Goal: Answer question/provide support: Share knowledge or assist other users

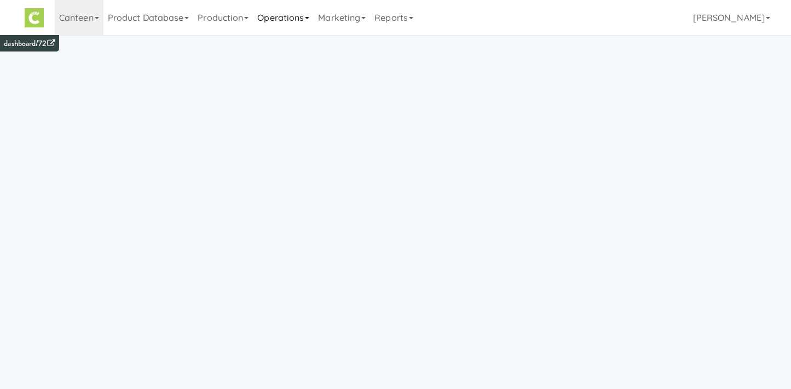
click at [293, 20] on link "Operations" at bounding box center [283, 17] width 61 height 35
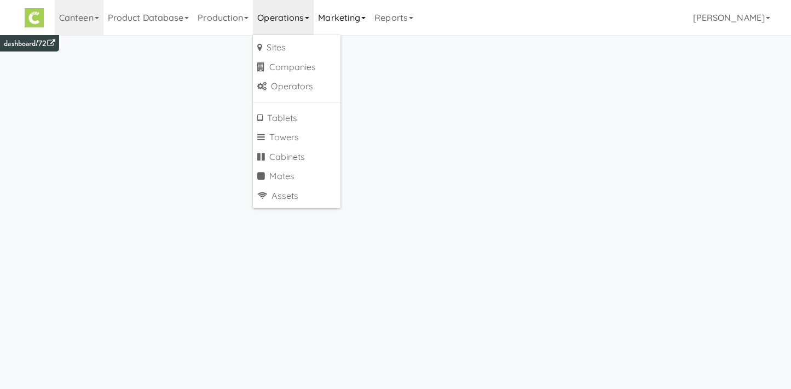
click at [331, 20] on link "Marketing" at bounding box center [342, 17] width 56 height 35
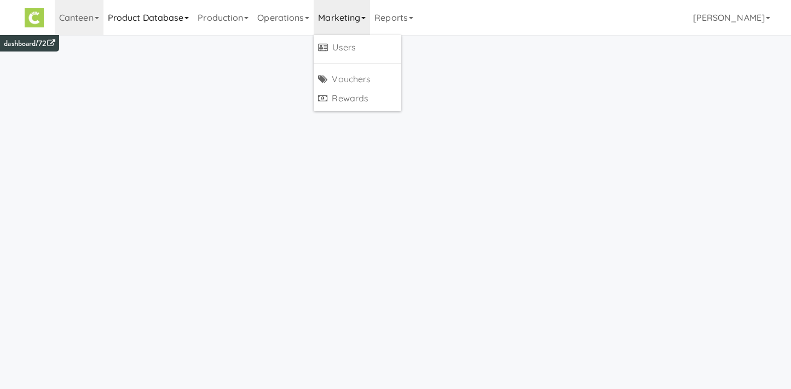
click at [115, 14] on link "Product Database" at bounding box center [148, 17] width 90 height 35
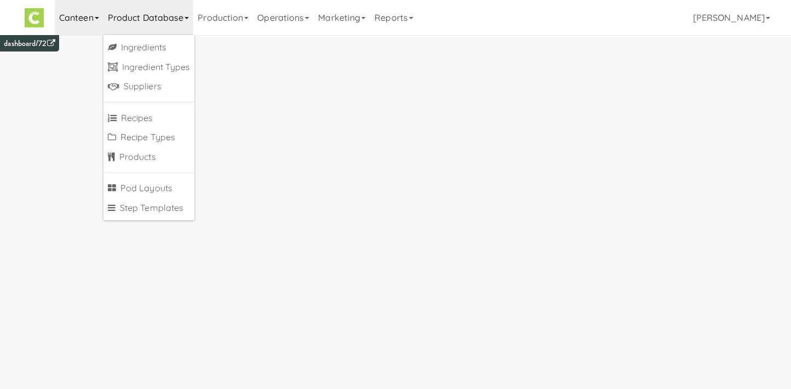
click at [93, 19] on link "Canteen" at bounding box center [79, 17] width 49 height 35
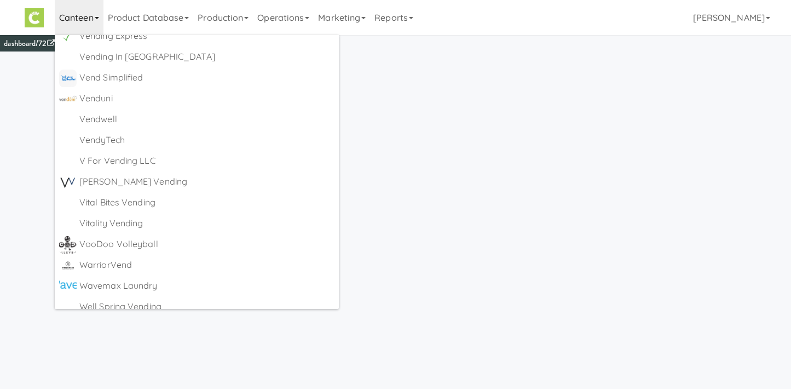
scroll to position [6054, 0]
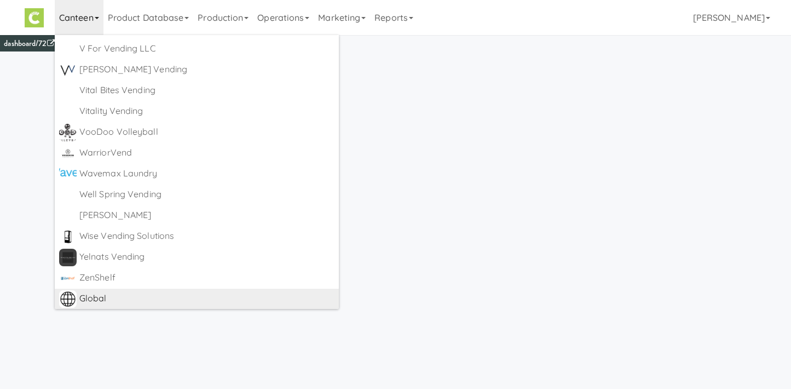
click at [100, 299] on div "Global" at bounding box center [206, 298] width 255 height 16
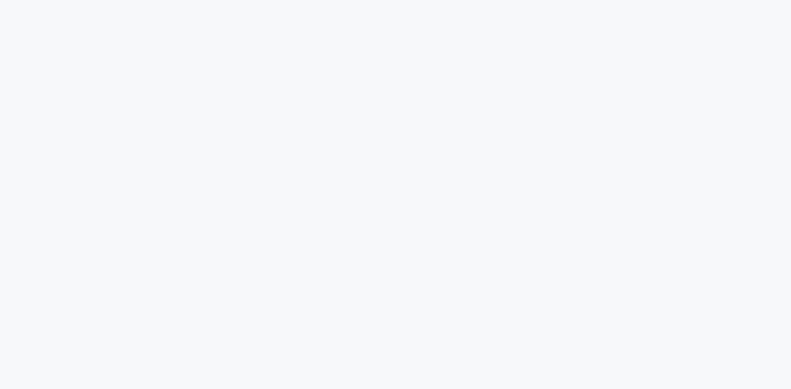
click at [286, 0] on html at bounding box center [395, 0] width 791 height 0
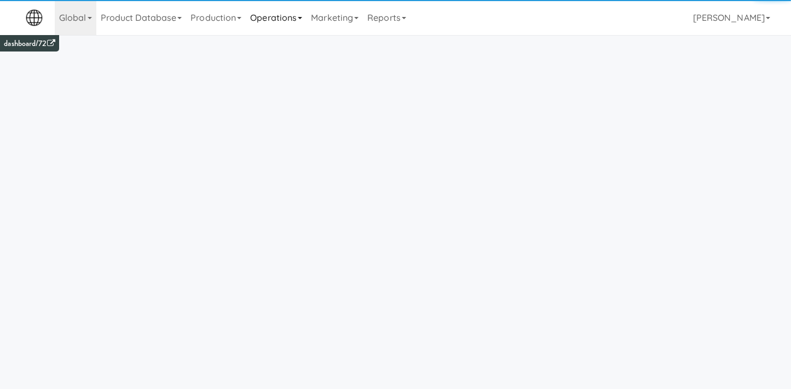
click at [277, 28] on link "Operations" at bounding box center [276, 17] width 61 height 35
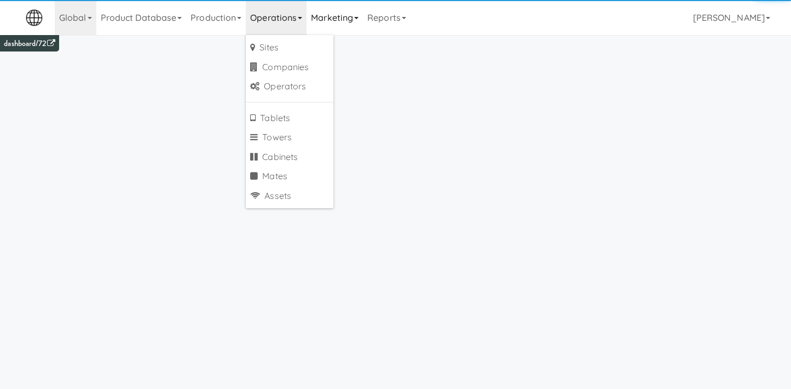
click at [346, 12] on link "Marketing" at bounding box center [334, 17] width 56 height 35
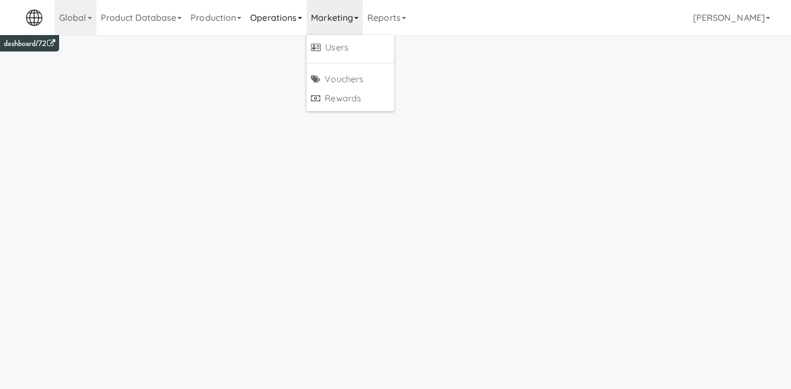
click at [270, 26] on link "Operations" at bounding box center [276, 17] width 61 height 35
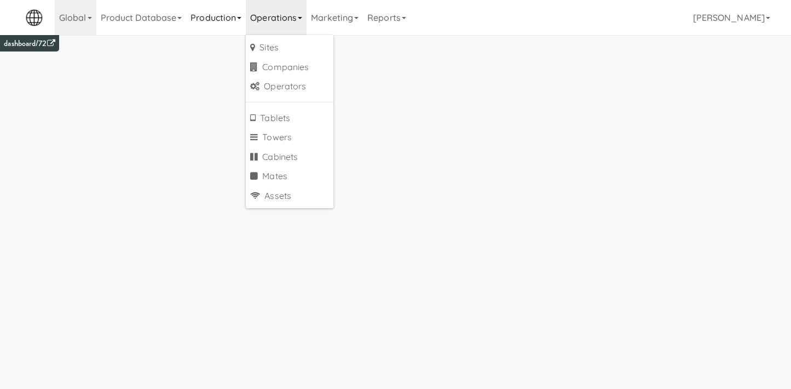
click at [214, 18] on link "Production" at bounding box center [216, 17] width 60 height 35
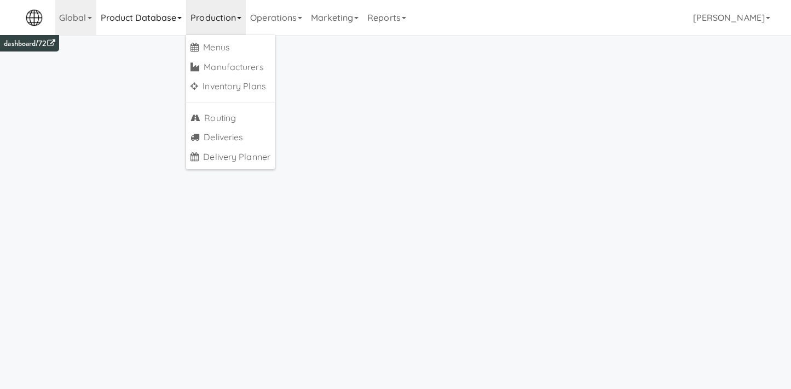
click at [170, 17] on link "Product Database" at bounding box center [141, 17] width 90 height 35
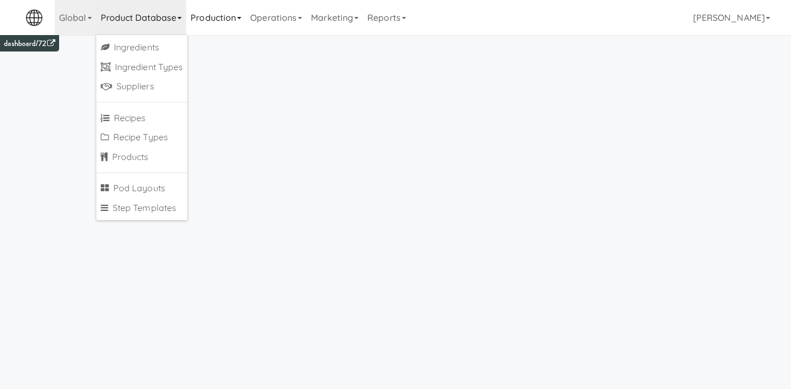
click at [218, 16] on link "Production" at bounding box center [216, 17] width 60 height 35
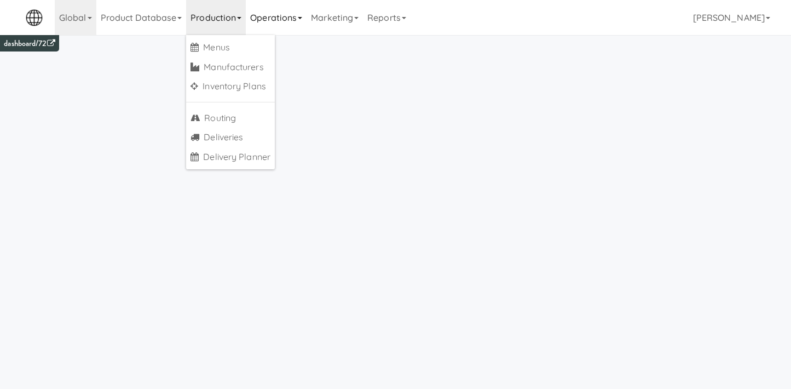
click at [280, 20] on link "Operations" at bounding box center [276, 17] width 61 height 35
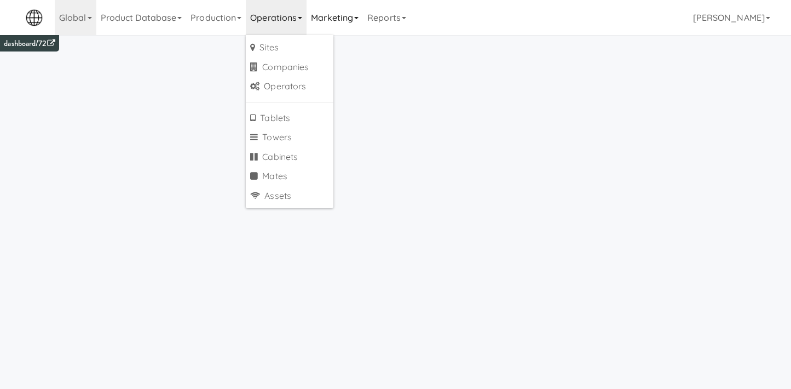
click at [354, 19] on link "Marketing" at bounding box center [334, 17] width 56 height 35
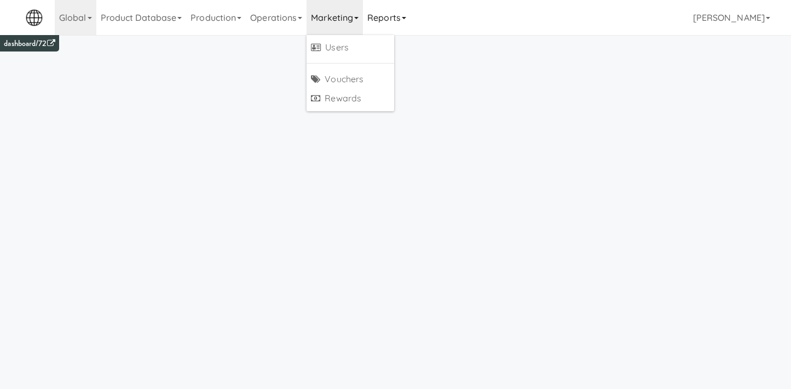
click at [389, 18] on link "Reports" at bounding box center [387, 17] width 48 height 35
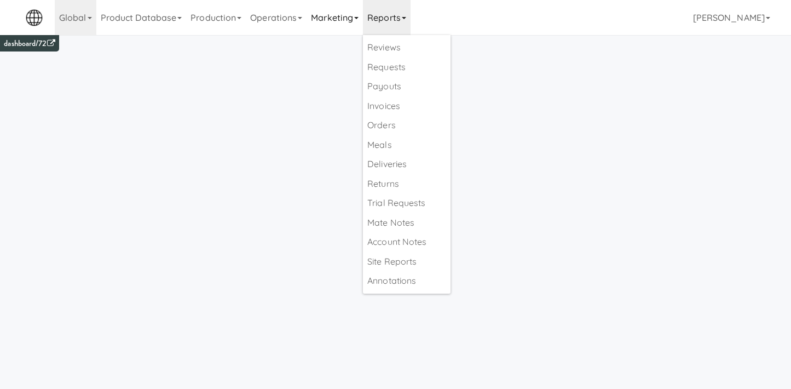
click at [351, 24] on link "Marketing" at bounding box center [334, 17] width 56 height 35
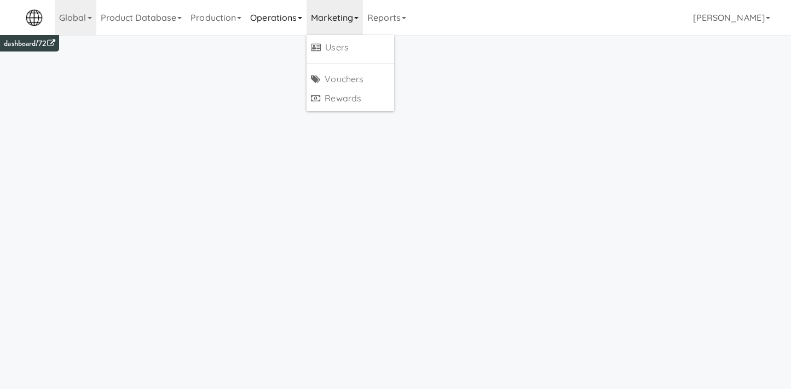
click at [281, 22] on link "Operations" at bounding box center [276, 17] width 61 height 35
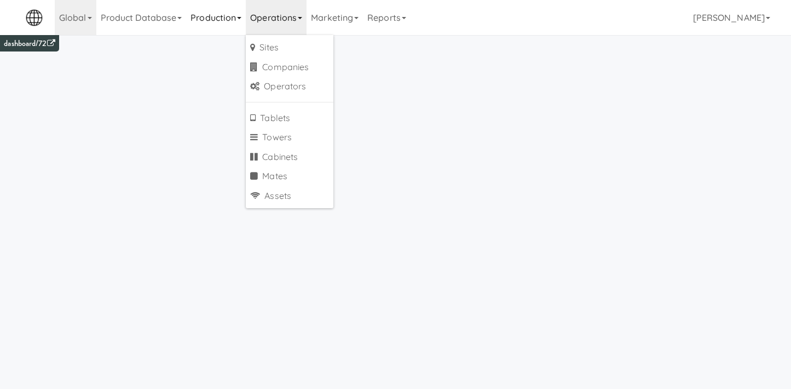
click at [233, 16] on link "Production" at bounding box center [216, 17] width 60 height 35
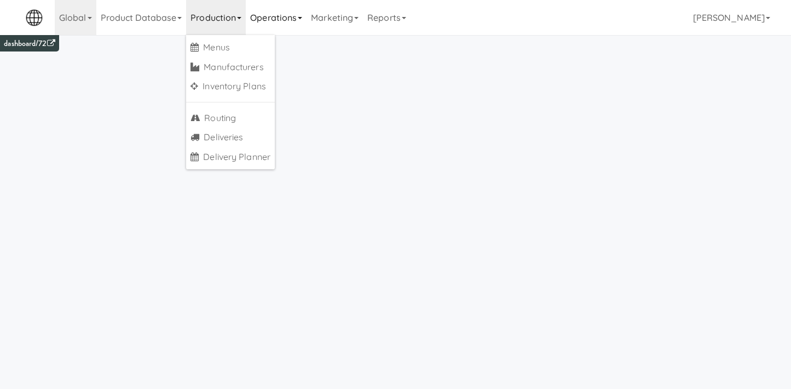
click at [267, 24] on link "Operations" at bounding box center [276, 17] width 61 height 35
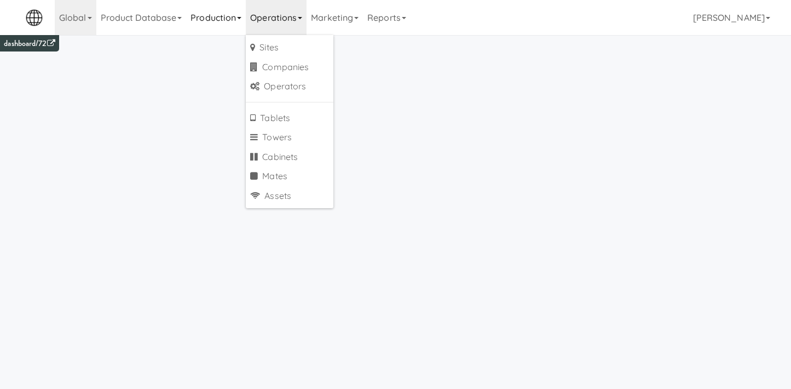
click at [228, 24] on link "Production" at bounding box center [216, 17] width 60 height 35
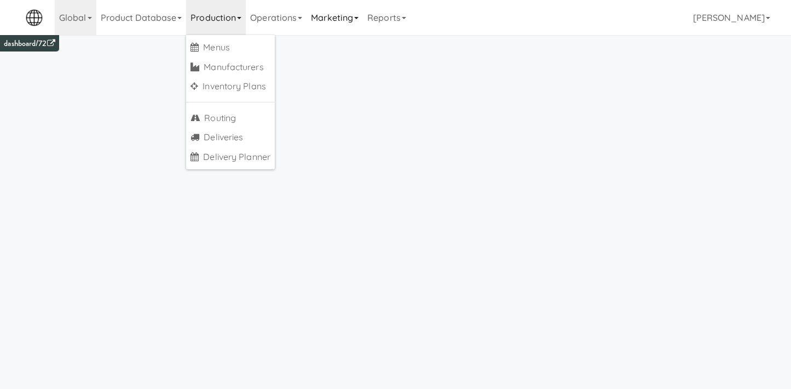
click at [323, 24] on link "Marketing" at bounding box center [334, 17] width 56 height 35
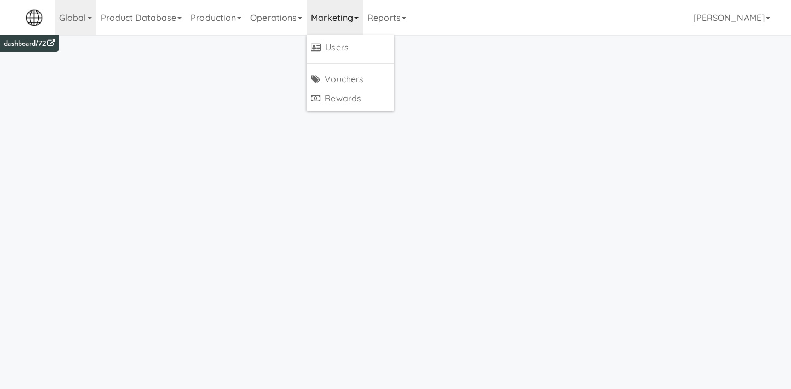
click at [363, 27] on link "Marketing" at bounding box center [334, 17] width 56 height 35
click at [292, 23] on link "Operations" at bounding box center [276, 17] width 61 height 35
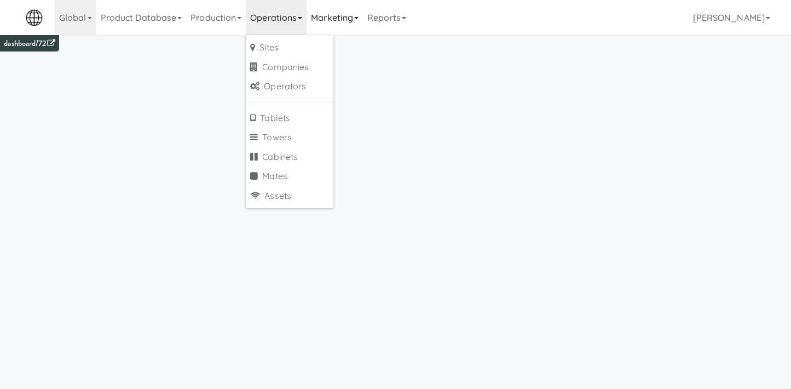
click at [346, 34] on link "Marketing" at bounding box center [334, 17] width 56 height 35
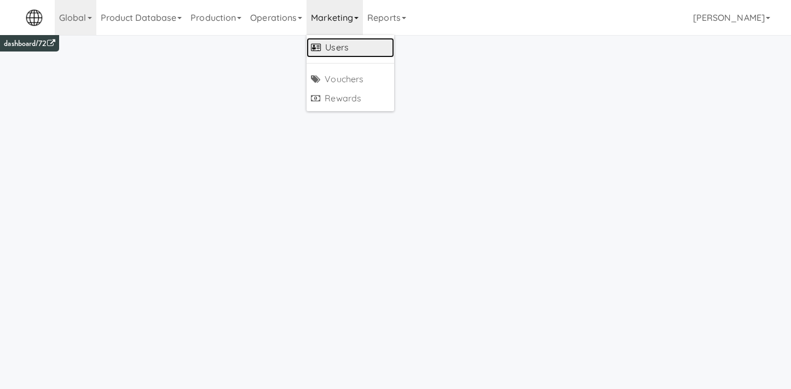
click at [343, 49] on link "Users" at bounding box center [350, 48] width 88 height 20
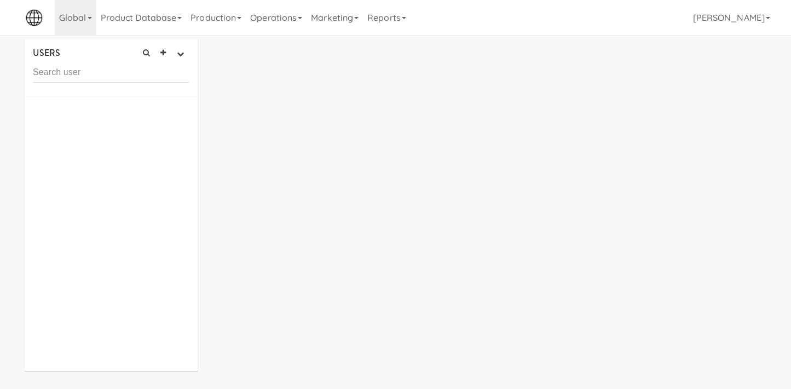
click at [109, 72] on input "text" at bounding box center [111, 72] width 156 height 20
type input "lucas"
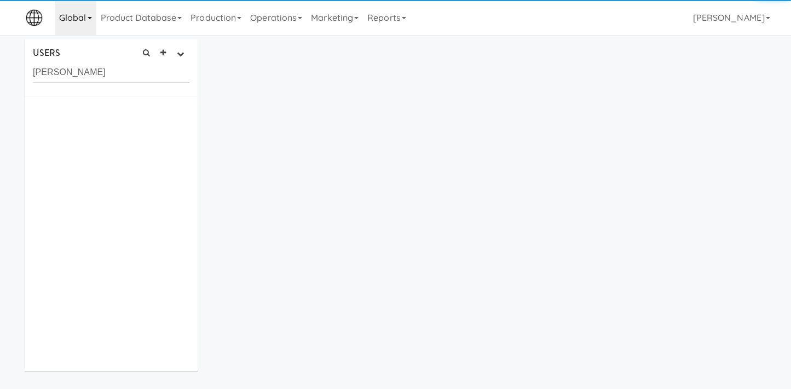
click at [82, 21] on link "Global" at bounding box center [76, 17] width 42 height 35
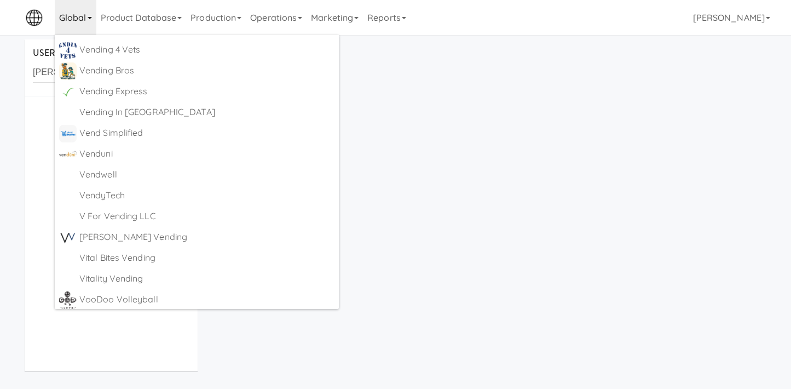
scroll to position [6077, 0]
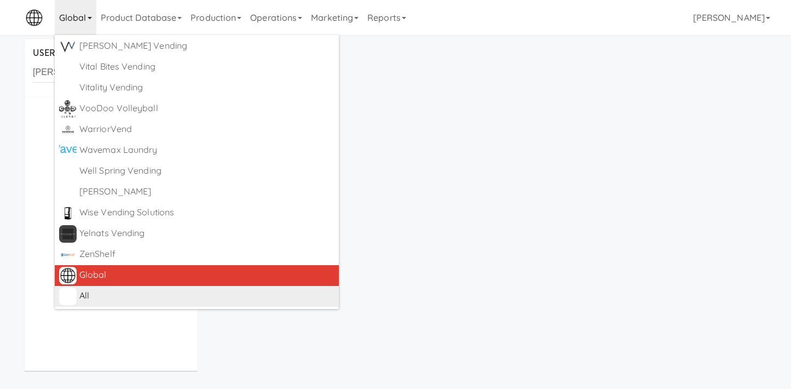
click at [85, 303] on div "All https://fridge.kitchenmate.com/" at bounding box center [206, 296] width 255 height 18
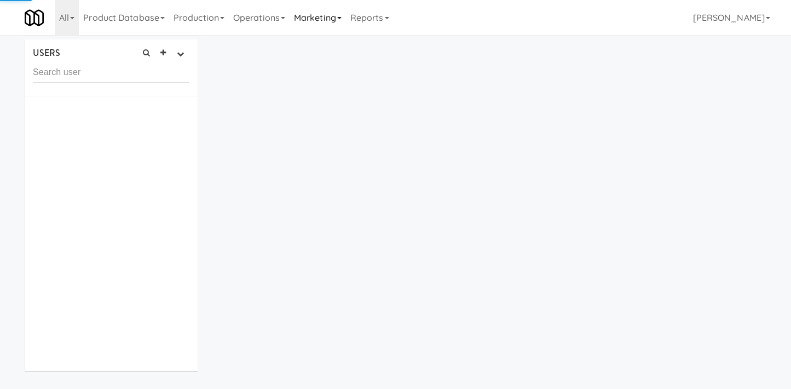
click at [308, 24] on link "Marketing" at bounding box center [317, 17] width 56 height 35
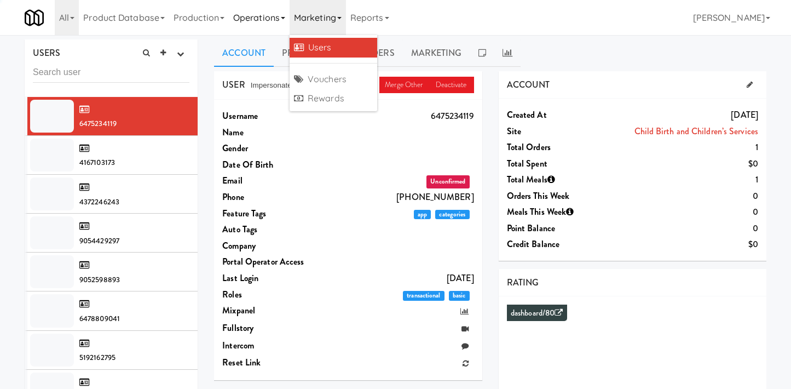
click at [266, 20] on link "Operations" at bounding box center [259, 17] width 61 height 35
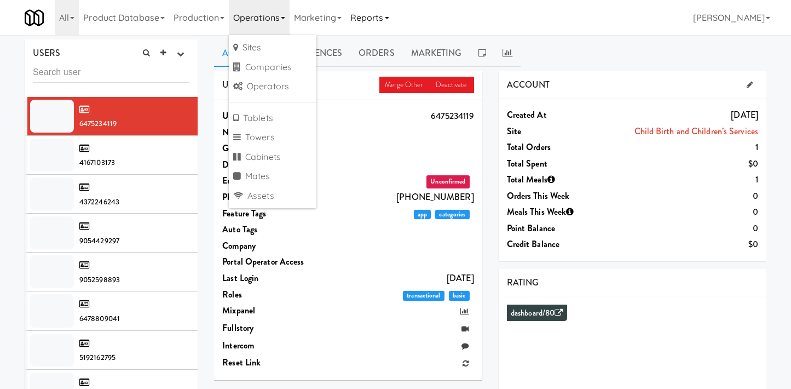
click at [386, 18] on link "Reports" at bounding box center [370, 17] width 48 height 35
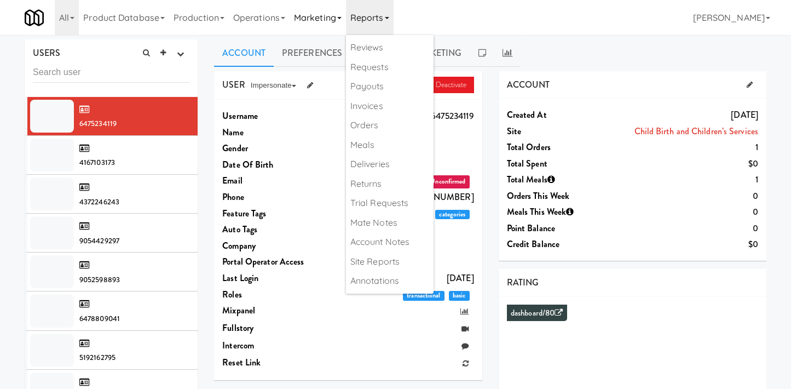
click at [334, 20] on link "Marketing" at bounding box center [317, 17] width 56 height 35
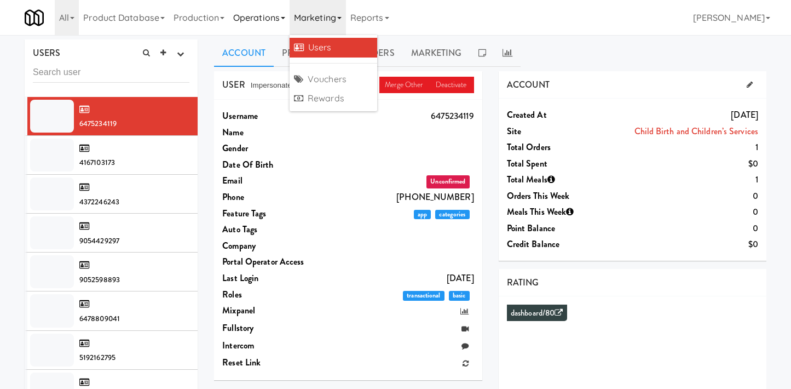
click at [279, 16] on link "Operations" at bounding box center [259, 17] width 61 height 35
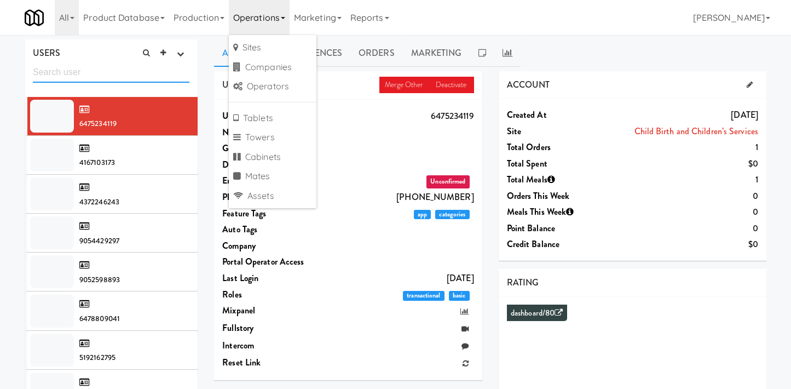
click at [89, 81] on input "text" at bounding box center [111, 72] width 156 height 20
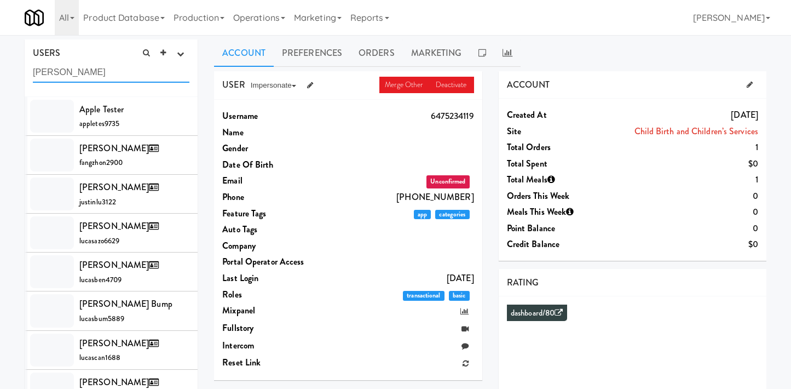
click at [92, 76] on input "lucas" at bounding box center [111, 72] width 156 height 20
type input "lucasz"
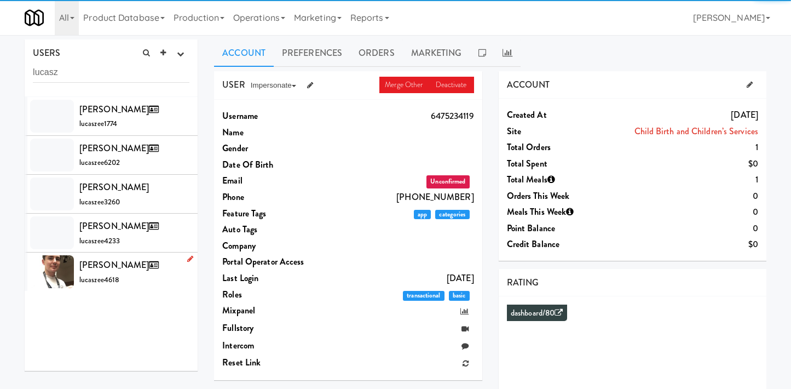
click at [105, 277] on span "lucaszee4618" at bounding box center [99, 279] width 40 height 10
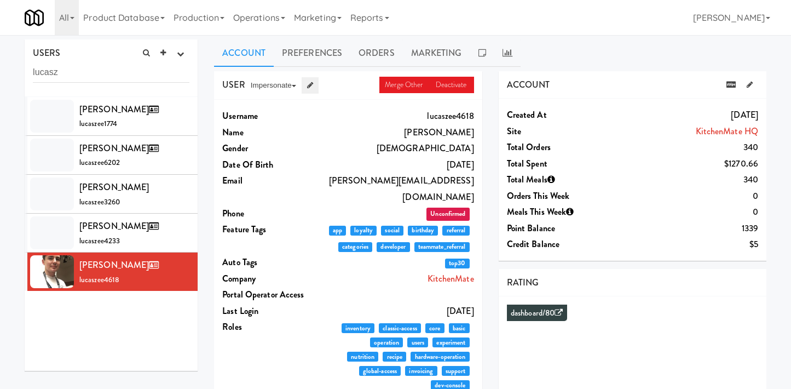
click at [310, 90] on link at bounding box center [309, 85] width 17 height 16
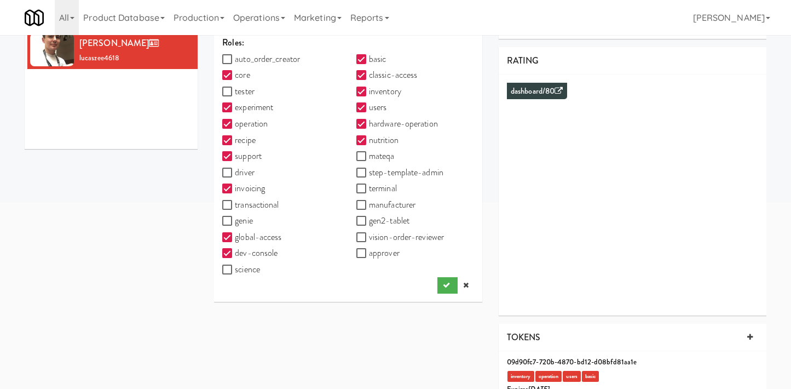
scroll to position [220, 0]
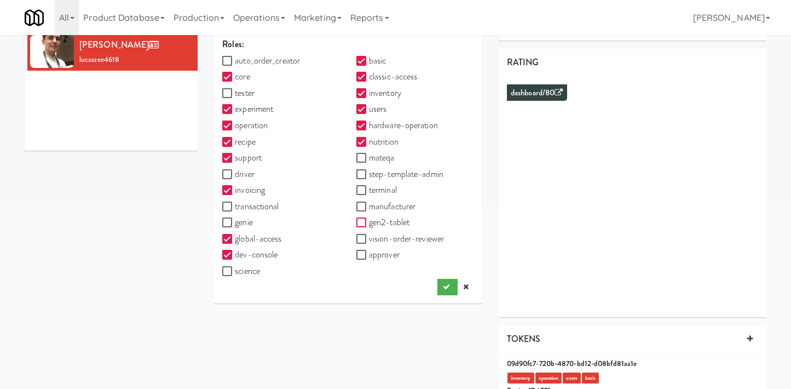
click at [363, 224] on input "gen2-tablet" at bounding box center [362, 222] width 13 height 9
checkbox input "true"
click at [363, 239] on input "vision-order-reviewer" at bounding box center [362, 239] width 13 height 9
checkbox input "true"
click at [451, 291] on button "submit" at bounding box center [447, 287] width 20 height 16
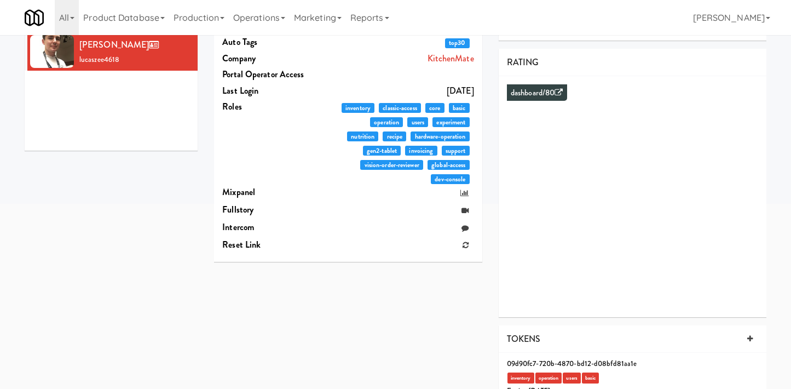
scroll to position [0, 0]
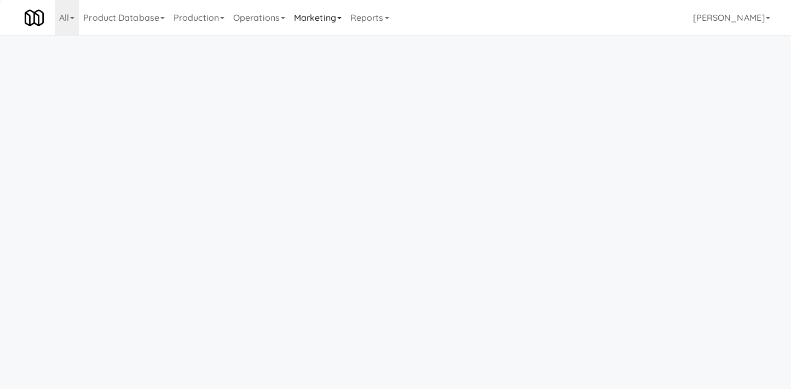
click at [327, 24] on link "Marketing" at bounding box center [317, 17] width 56 height 35
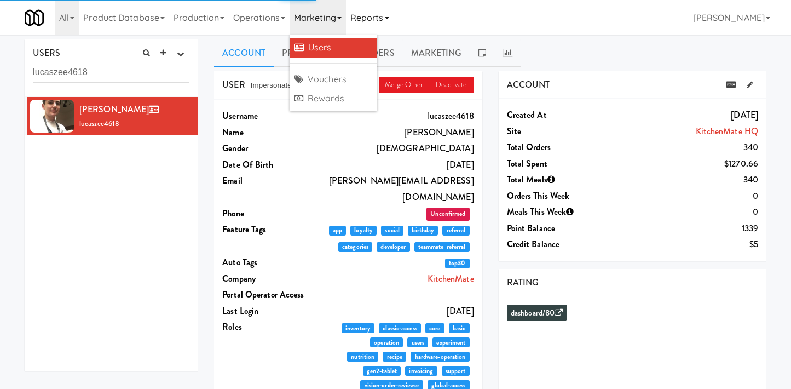
click at [360, 20] on link "Reports" at bounding box center [370, 17] width 48 height 35
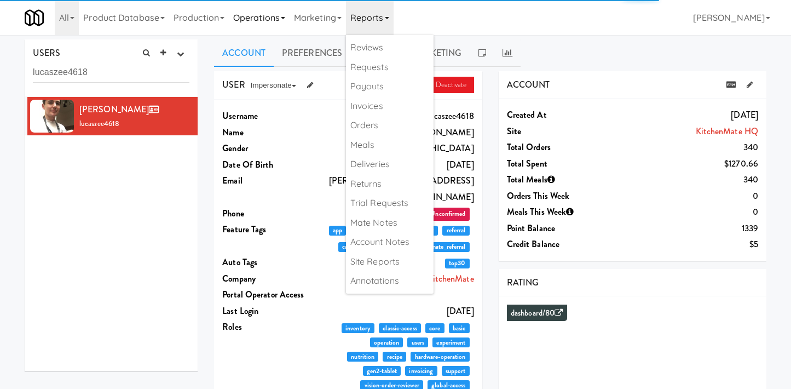
click at [254, 25] on link "Operations" at bounding box center [259, 17] width 61 height 35
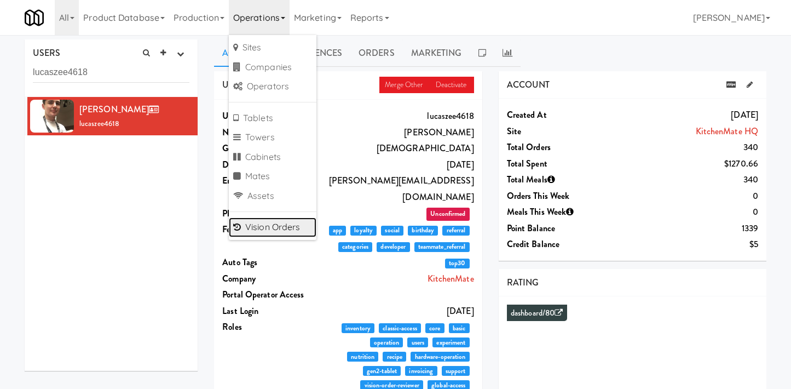
click at [268, 222] on link "Vision Orders" at bounding box center [273, 227] width 88 height 20
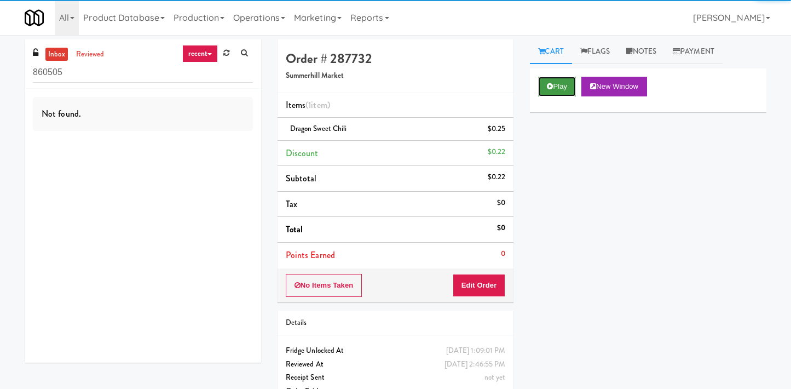
click at [562, 88] on button "Play" at bounding box center [557, 87] width 38 height 20
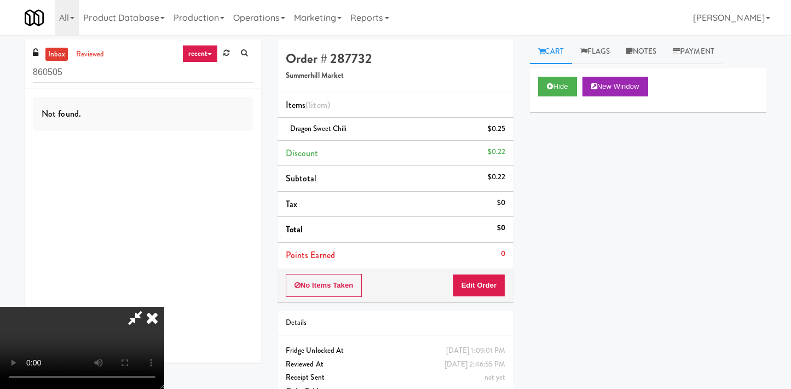
click at [163, 306] on video at bounding box center [82, 347] width 164 height 82
click at [527, 233] on div "Cart Flags Notes Payment Hide New Window Primary Flag Clear Flag if unable to d…" at bounding box center [647, 211] width 253 height 345
click at [164, 306] on icon at bounding box center [152, 317] width 24 height 22
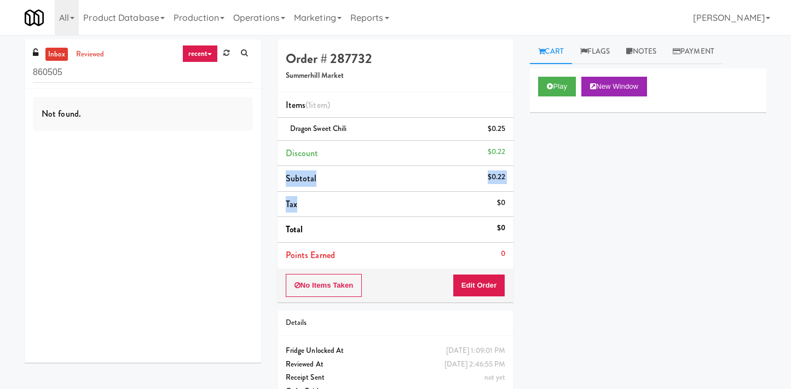
drag, startPoint x: 461, startPoint y: 170, endPoint x: 523, endPoint y: 204, distance: 70.3
click at [523, 204] on div "Order # 287732 Summerhill Market Items (1 item ) Dragon Sweet Chili $0.25 Disco…" at bounding box center [521, 226] width 505 height 374
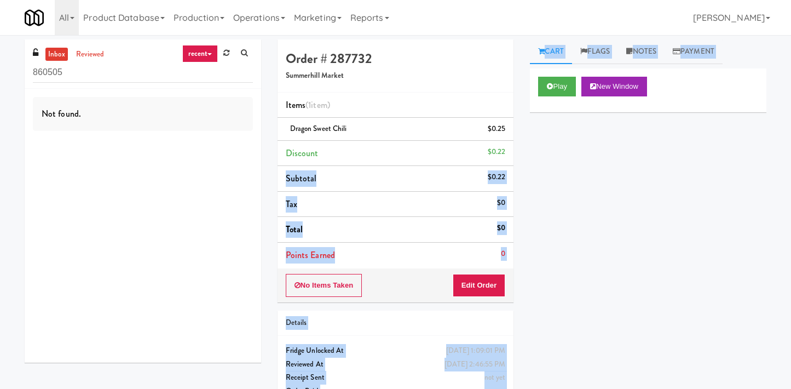
click at [527, 218] on div "Cart Flags Notes Payment Play New Window Primary Flag Clear Flag if unable to d…" at bounding box center [647, 211] width 253 height 345
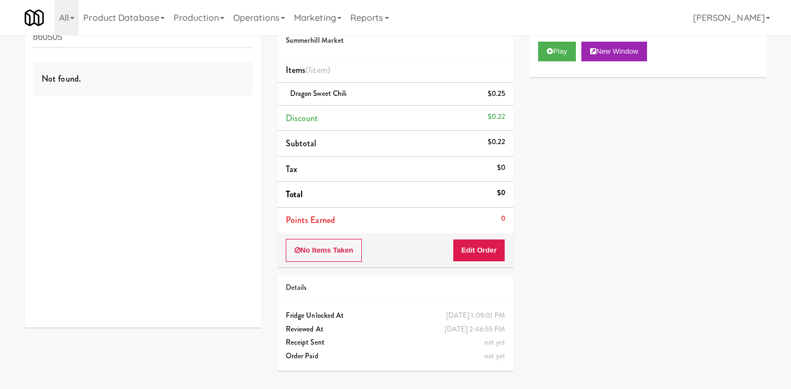
scroll to position [19, 0]
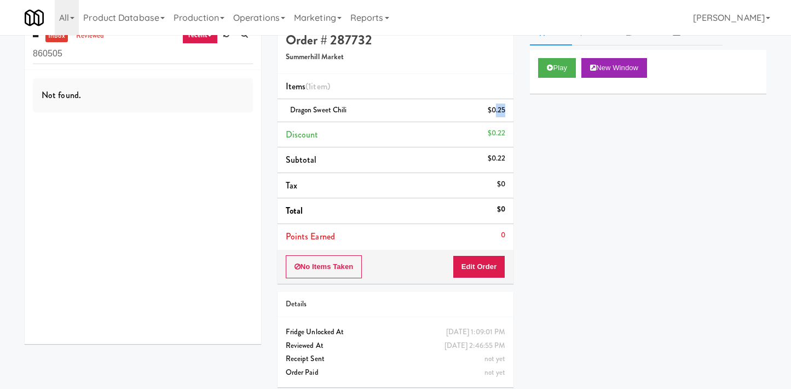
drag, startPoint x: 496, startPoint y: 110, endPoint x: 509, endPoint y: 110, distance: 13.1
click at [506, 110] on li "Dragon Sweet Chili $0.25" at bounding box center [395, 110] width 236 height 23
click at [500, 122] on li "Discount $0.22" at bounding box center [395, 135] width 236 height 26
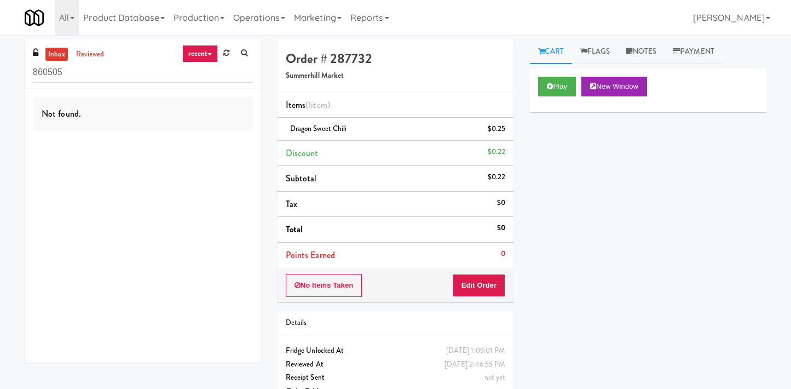
drag, startPoint x: 291, startPoint y: 129, endPoint x: 371, endPoint y: 127, distance: 80.4
click at [370, 125] on div "Dragon Sweet Chili $0.25" at bounding box center [396, 129] width 220 height 14
copy span "Dragon Sweet Chili"
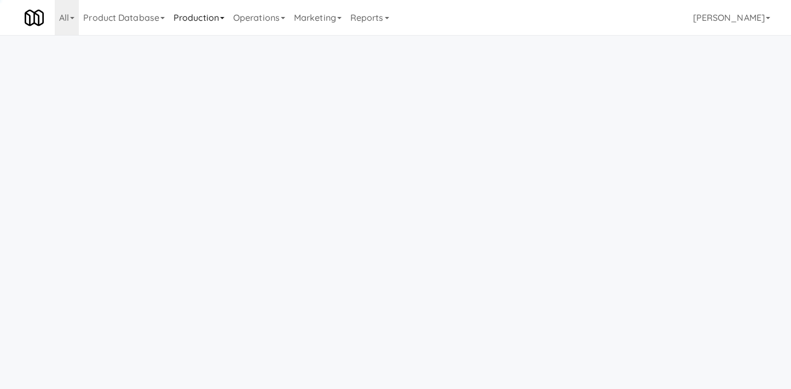
click at [174, 26] on link "Production" at bounding box center [199, 17] width 60 height 35
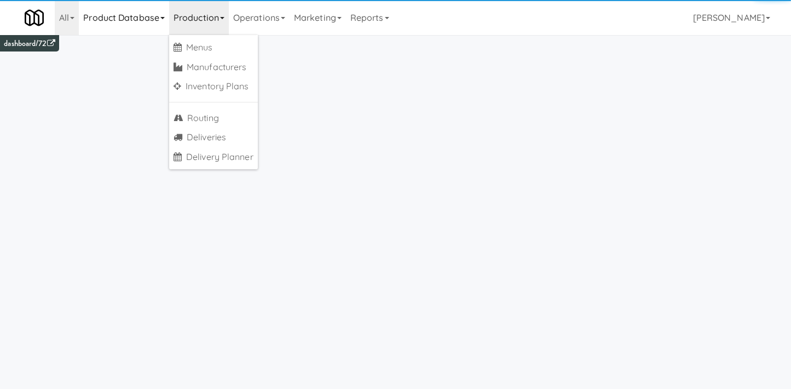
click at [139, 21] on link "Product Database" at bounding box center [124, 17] width 90 height 35
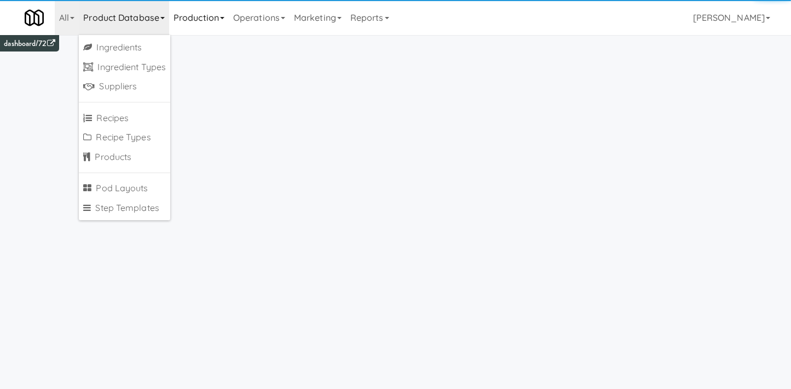
click at [199, 19] on link "Production" at bounding box center [199, 17] width 60 height 35
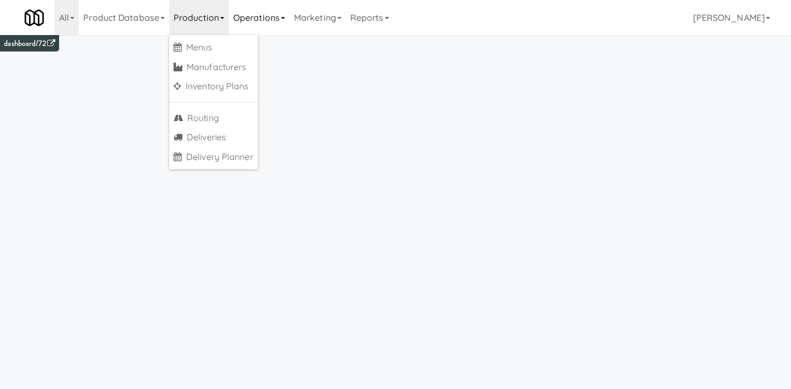
click at [259, 19] on link "Operations" at bounding box center [259, 17] width 61 height 35
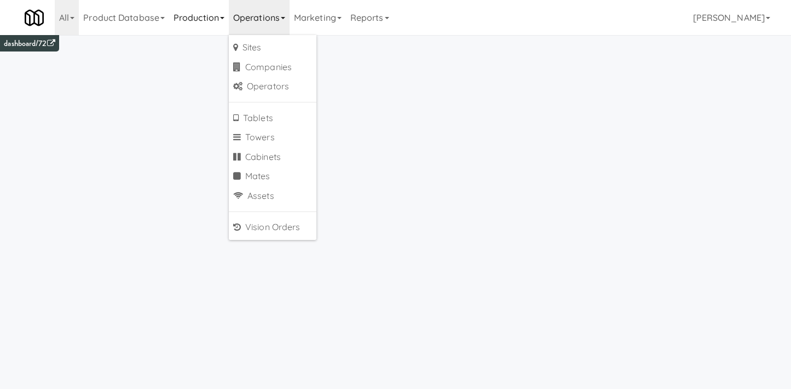
click at [213, 20] on link "Production" at bounding box center [199, 17] width 60 height 35
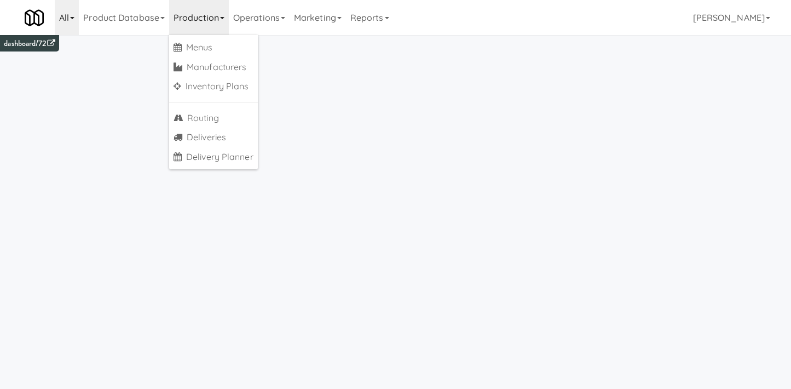
click at [59, 14] on link "All" at bounding box center [67, 17] width 24 height 35
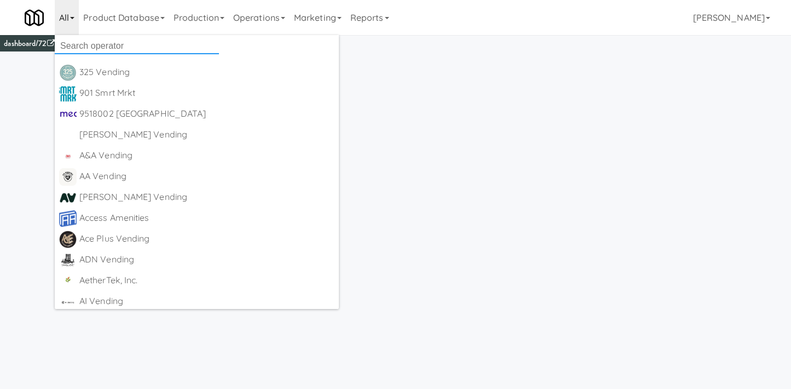
click at [113, 46] on input "text" at bounding box center [137, 46] width 164 height 16
type input "a"
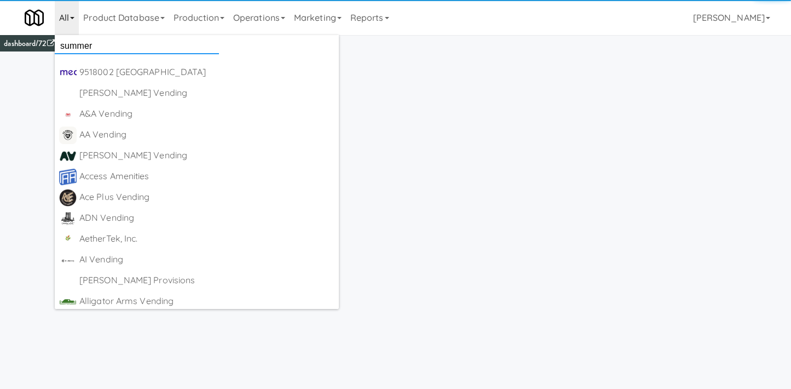
type input "summer"
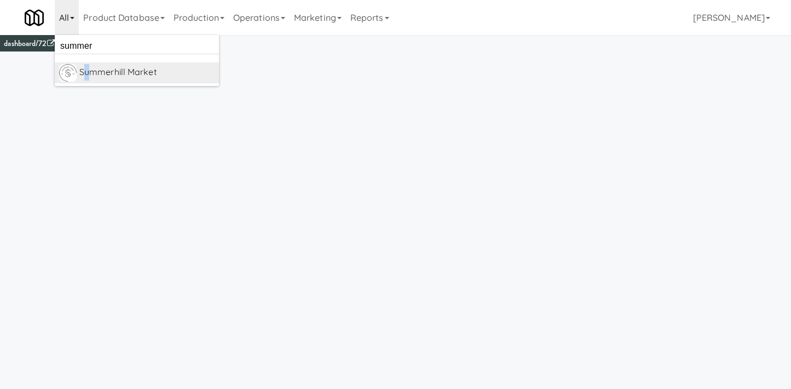
click at [87, 75] on div "Summerhill Market" at bounding box center [146, 72] width 135 height 16
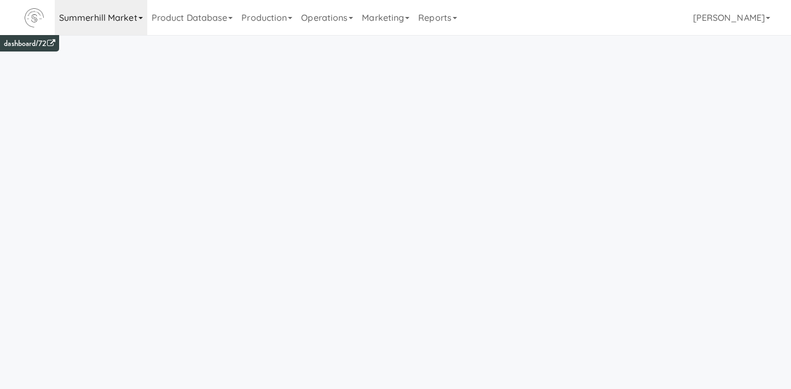
click at [127, 27] on link "Summerhill Market" at bounding box center [101, 17] width 92 height 35
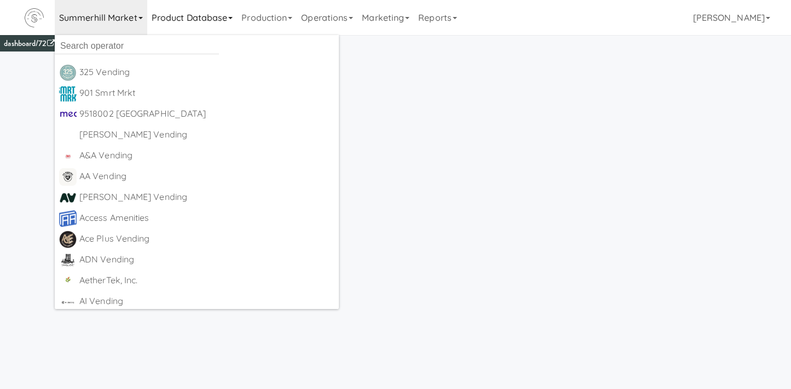
click at [188, 25] on link "Product Database" at bounding box center [192, 17] width 90 height 35
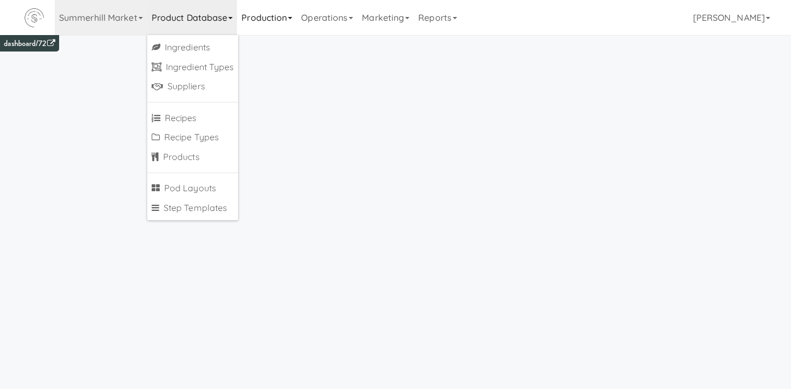
click at [270, 18] on link "Production" at bounding box center [267, 17] width 60 height 35
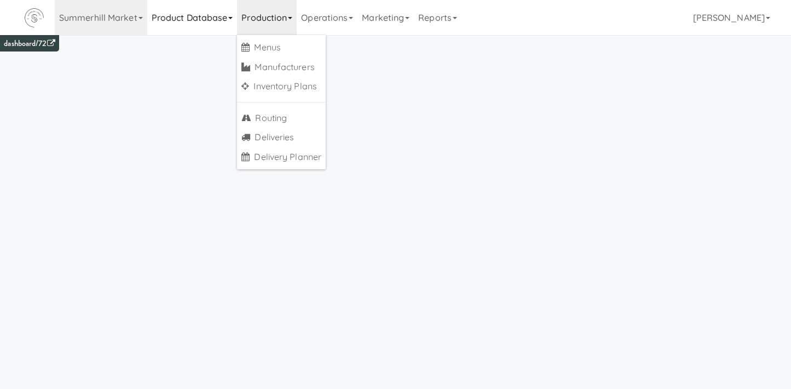
click at [203, 26] on link "Product Database" at bounding box center [192, 17] width 90 height 35
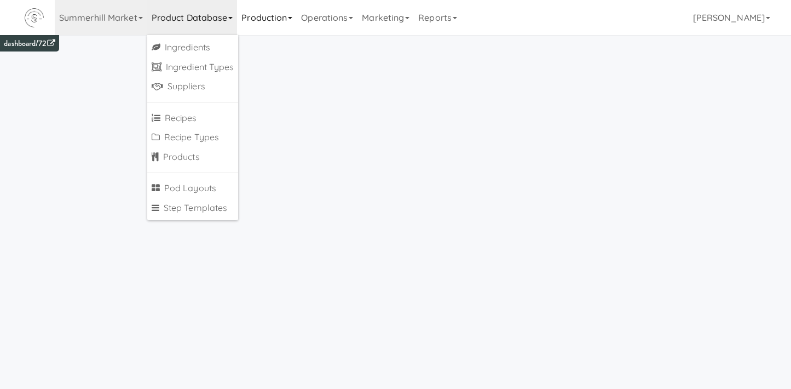
click at [267, 8] on link "Production" at bounding box center [267, 17] width 60 height 35
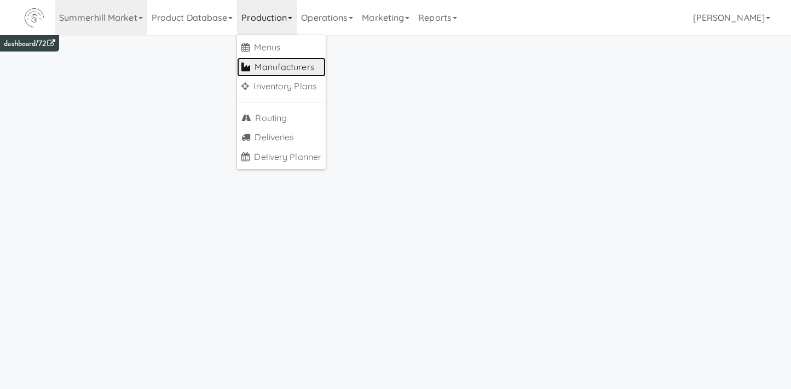
click at [272, 69] on link "Manufacturers" at bounding box center [281, 67] width 89 height 20
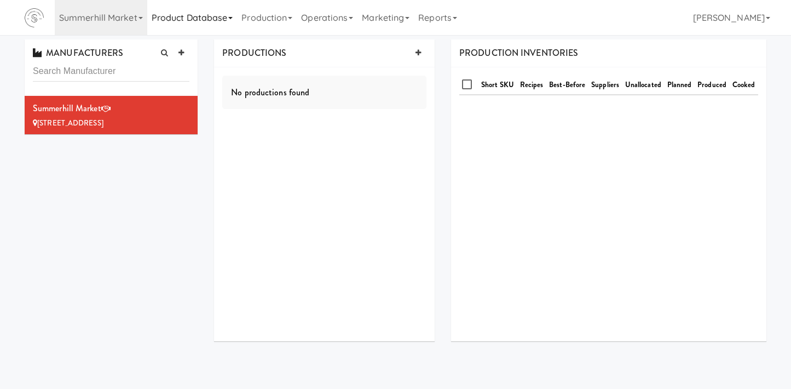
click at [194, 32] on link "Product Database" at bounding box center [192, 17] width 90 height 35
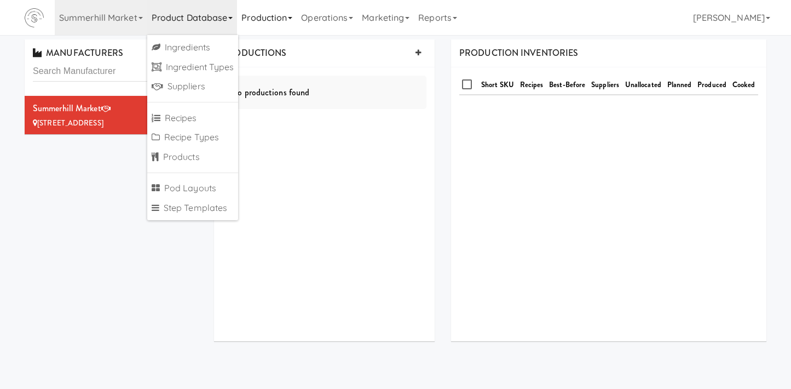
click at [278, 21] on link "Production" at bounding box center [267, 17] width 60 height 35
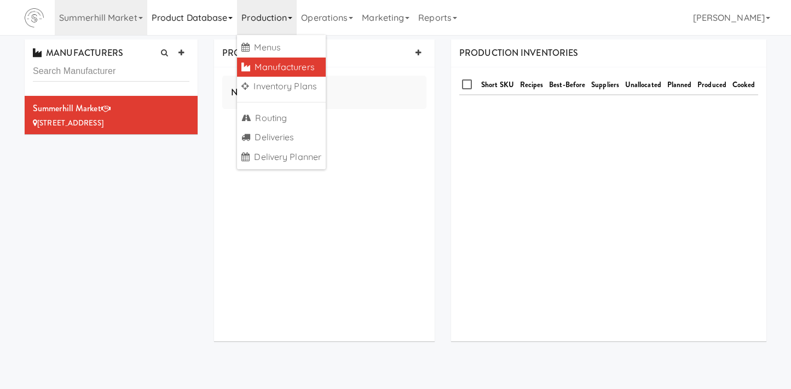
click at [200, 9] on link "Product Database" at bounding box center [192, 17] width 90 height 35
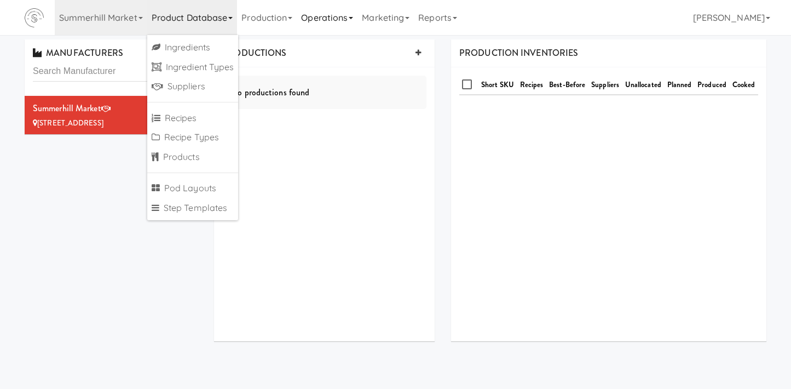
click at [329, 28] on link "Operations" at bounding box center [327, 17] width 61 height 35
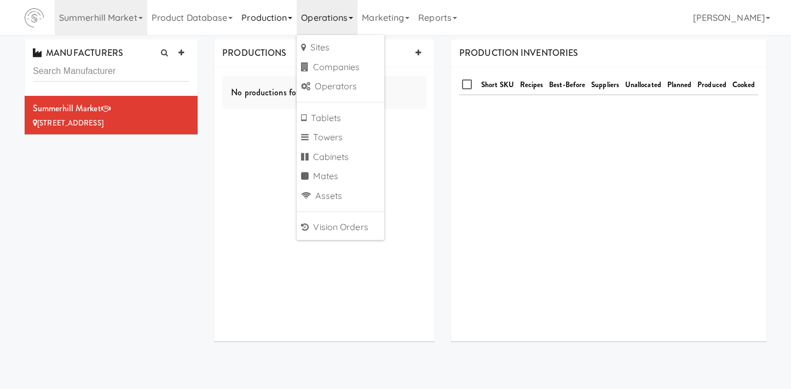
click at [275, 22] on link "Production" at bounding box center [267, 17] width 60 height 35
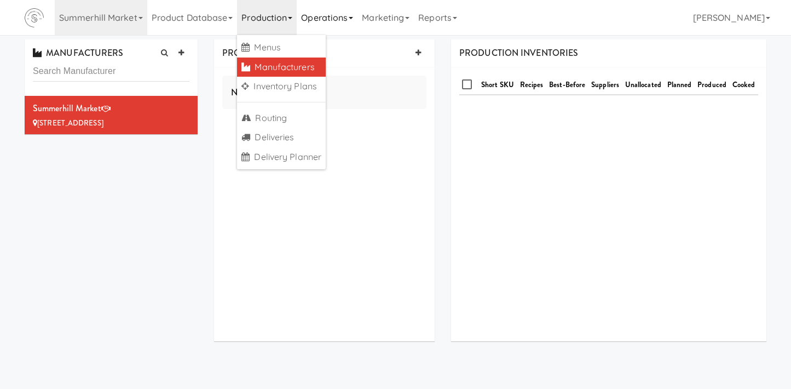
click at [316, 31] on link "Operations" at bounding box center [327, 17] width 61 height 35
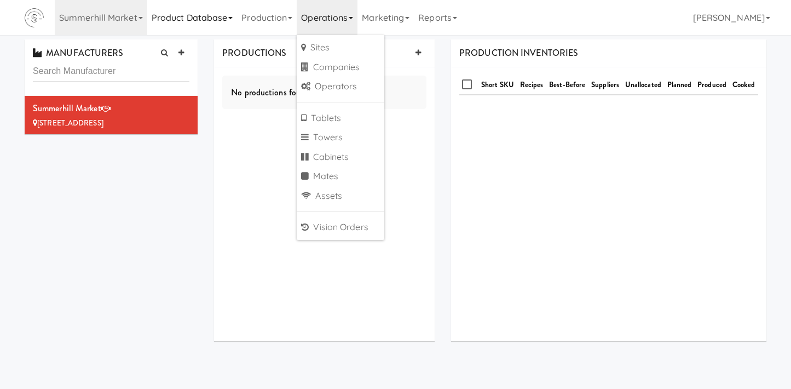
click at [170, 14] on link "Product Database" at bounding box center [192, 17] width 90 height 35
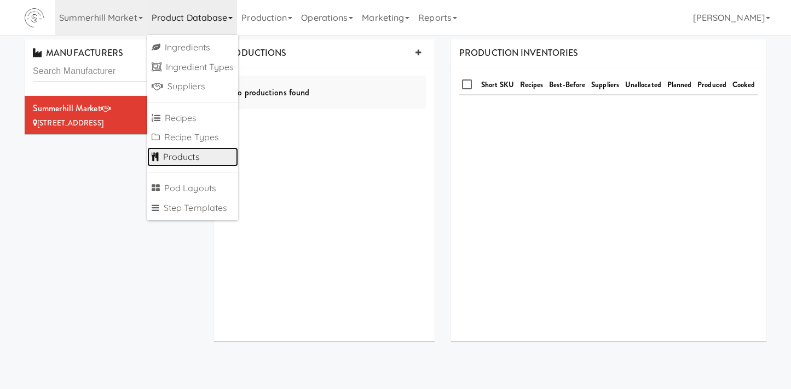
click at [190, 159] on link "Products" at bounding box center [192, 157] width 91 height 20
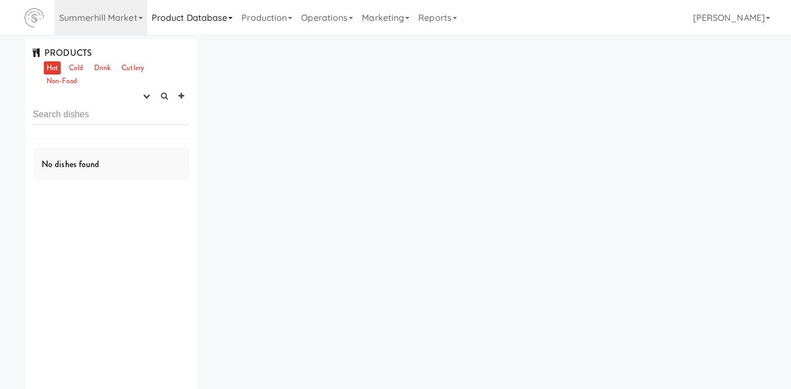
click at [185, 22] on link "Product Database" at bounding box center [192, 17] width 90 height 35
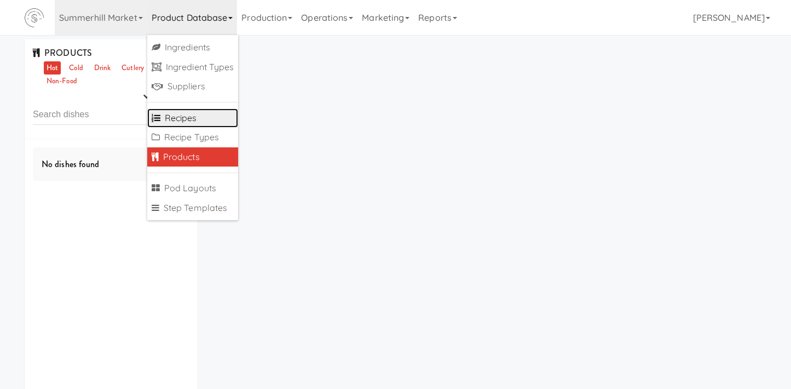
click at [173, 116] on link "Recipes" at bounding box center [192, 118] width 91 height 20
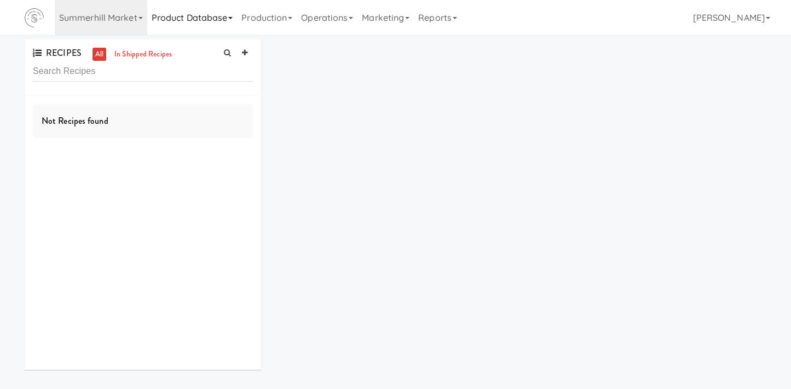
click at [173, 17] on link "Product Database" at bounding box center [192, 17] width 90 height 35
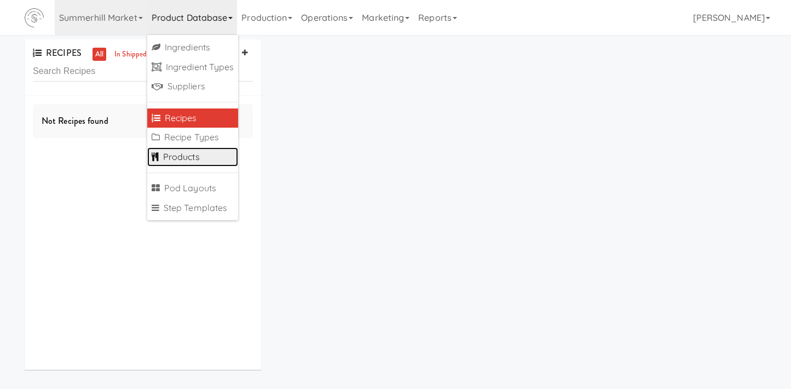
click at [176, 150] on link "Products" at bounding box center [192, 157] width 91 height 20
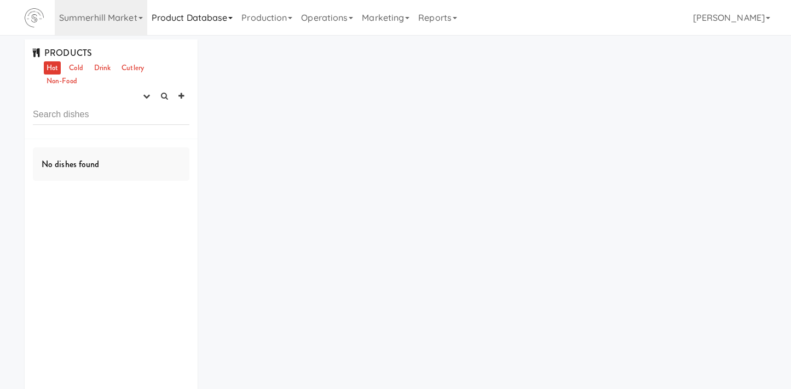
click at [173, 19] on link "Product Database" at bounding box center [192, 17] width 90 height 35
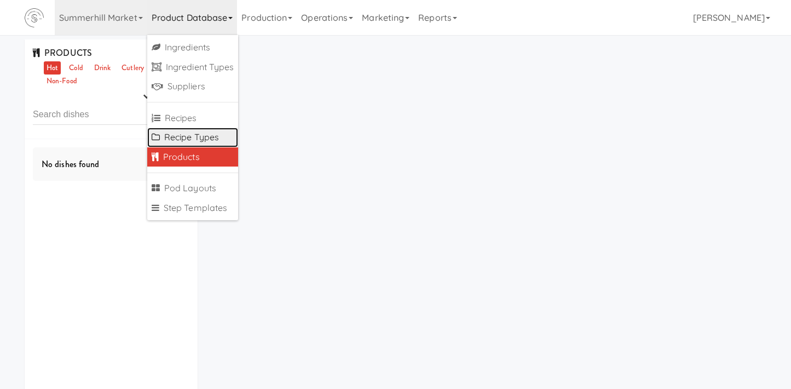
click at [171, 136] on link "Recipe Types" at bounding box center [192, 137] width 91 height 20
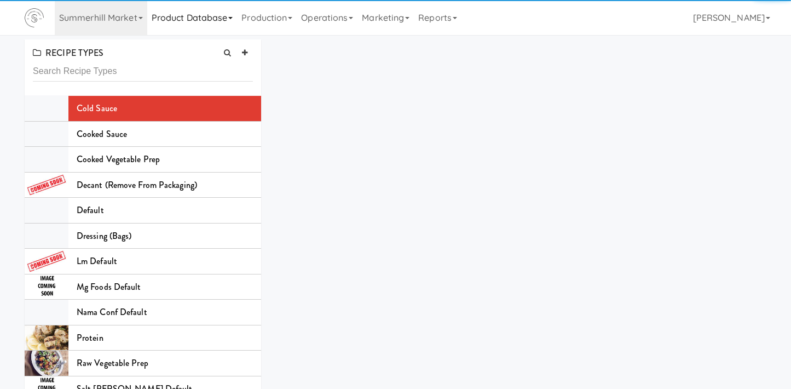
click at [182, 13] on link "Product Database" at bounding box center [192, 17] width 90 height 35
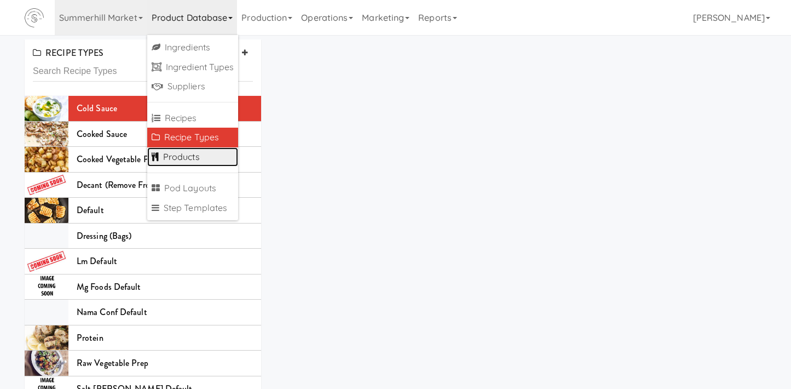
click at [171, 153] on link "Products" at bounding box center [192, 157] width 91 height 20
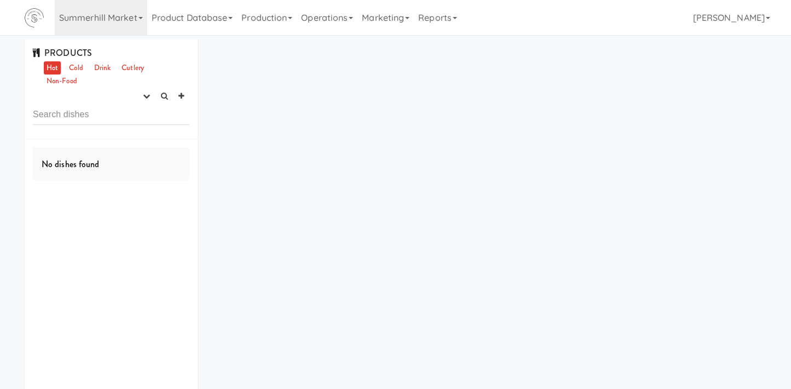
click at [96, 122] on input "text" at bounding box center [111, 115] width 156 height 20
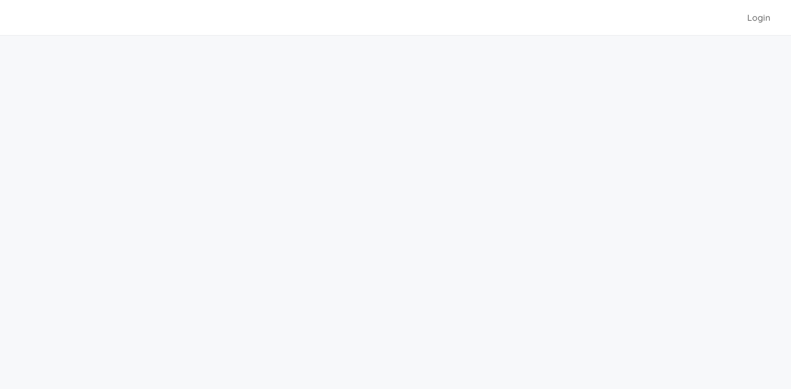
click at [198, 19] on div "Login" at bounding box center [395, 17] width 741 height 35
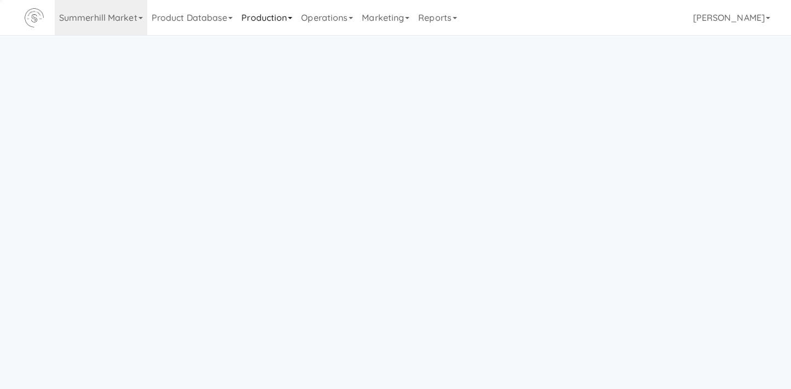
click at [289, 27] on link "Production" at bounding box center [267, 17] width 60 height 35
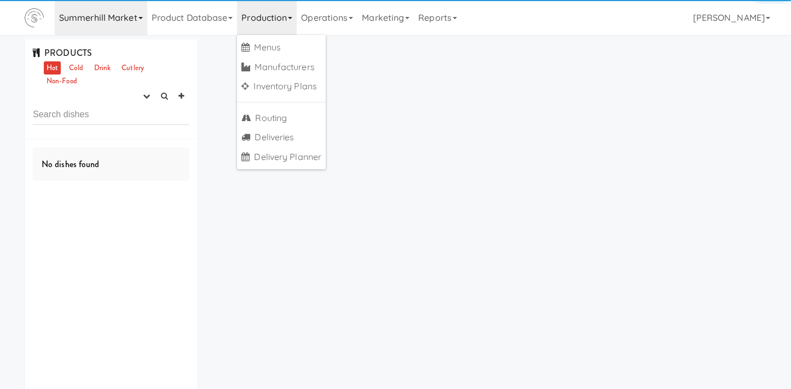
click at [147, 18] on link "Summerhill Market" at bounding box center [101, 17] width 92 height 35
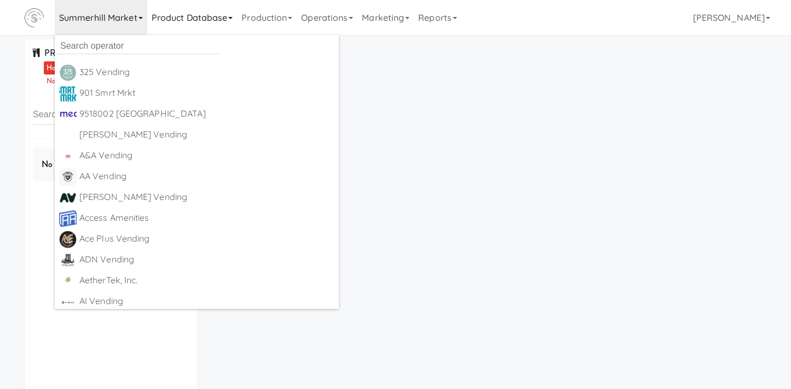
click at [204, 20] on link "Product Database" at bounding box center [192, 17] width 90 height 35
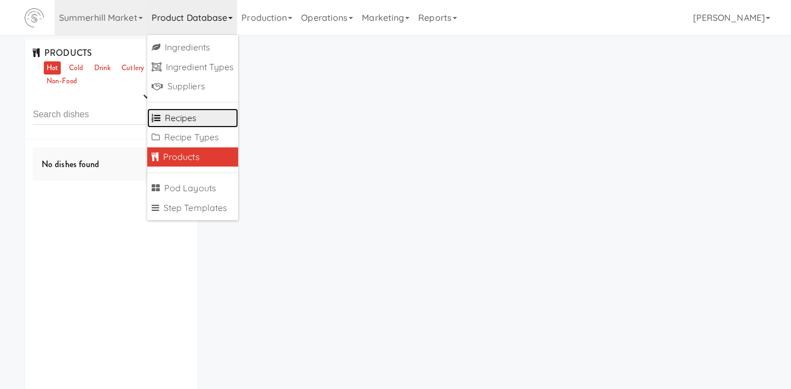
click at [181, 122] on link "Recipes" at bounding box center [192, 118] width 91 height 20
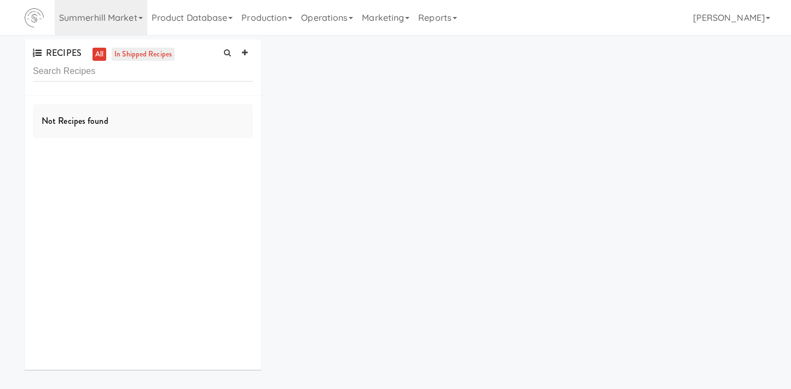
click at [159, 56] on link "in shipped recipes" at bounding box center [143, 55] width 63 height 14
click at [185, 11] on link "Product Database" at bounding box center [192, 17] width 90 height 35
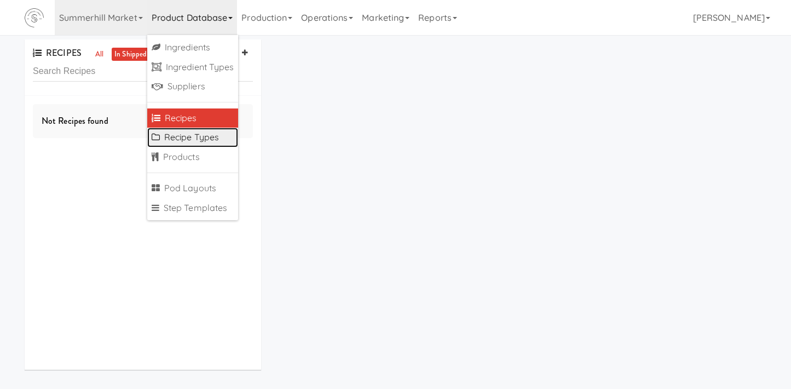
click at [176, 140] on link "Recipe Types" at bounding box center [192, 137] width 91 height 20
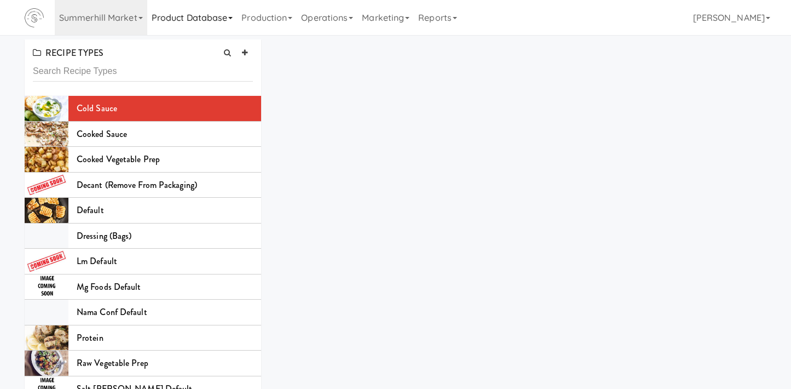
click at [191, 32] on link "Product Database" at bounding box center [192, 17] width 90 height 35
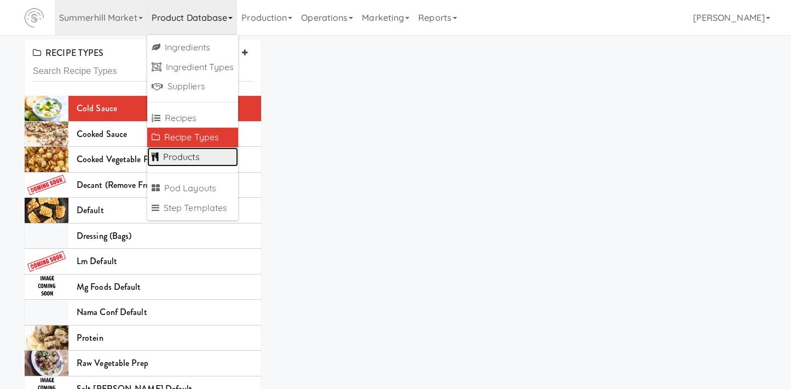
click at [186, 159] on link "Products" at bounding box center [192, 157] width 91 height 20
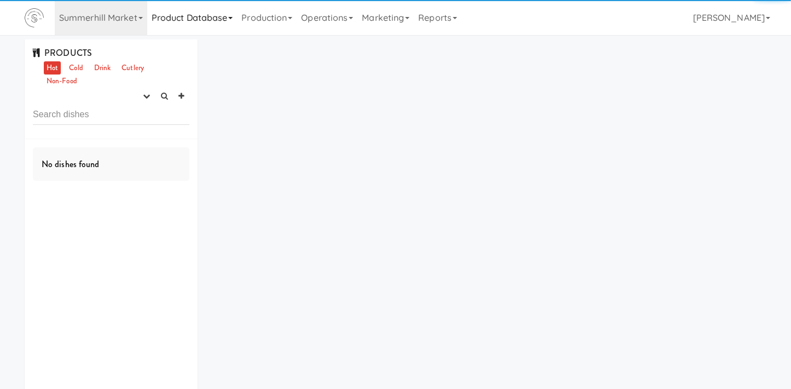
click at [187, 25] on link "Product Database" at bounding box center [192, 17] width 90 height 35
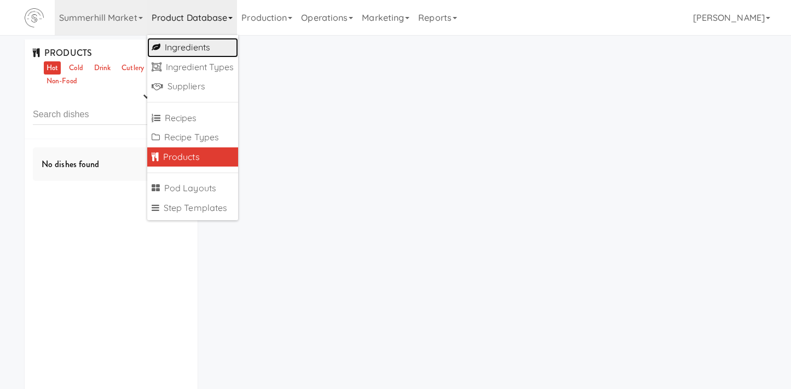
click at [184, 48] on link "Ingredients" at bounding box center [192, 48] width 91 height 20
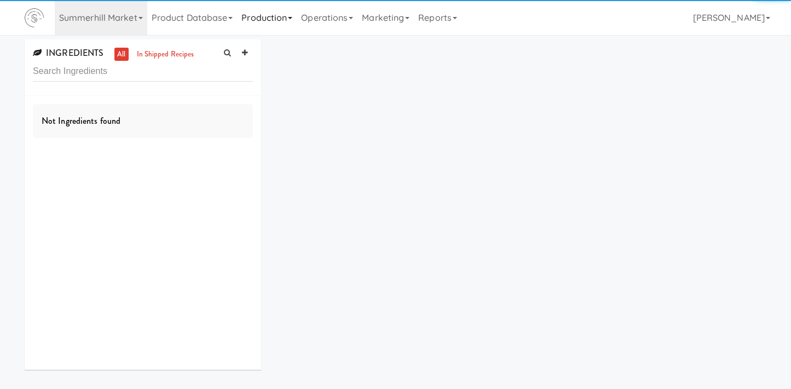
click at [269, 22] on link "Production" at bounding box center [267, 17] width 60 height 35
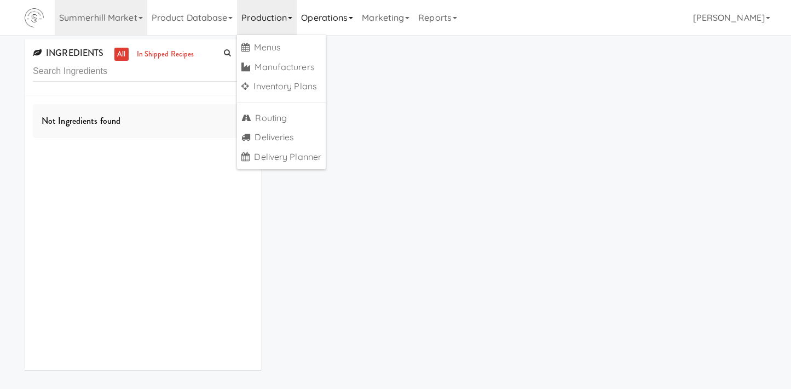
click at [332, 24] on link "Operations" at bounding box center [327, 17] width 61 height 35
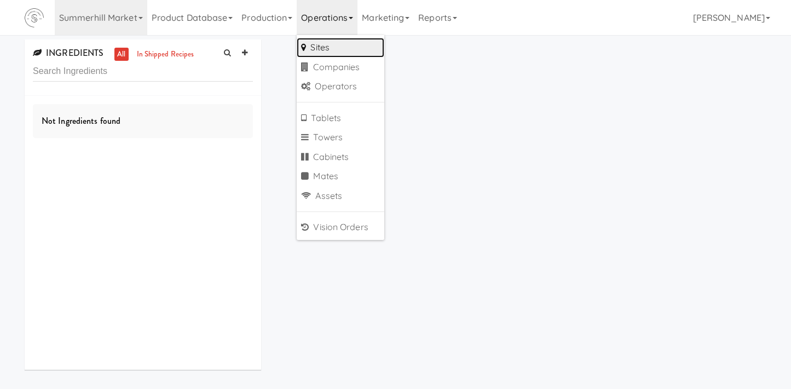
click at [328, 48] on link "Sites" at bounding box center [341, 48] width 88 height 20
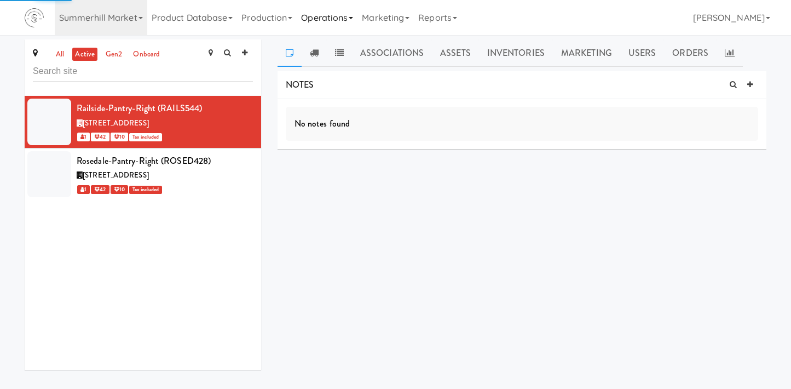
click at [325, 21] on link "Operations" at bounding box center [327, 17] width 61 height 35
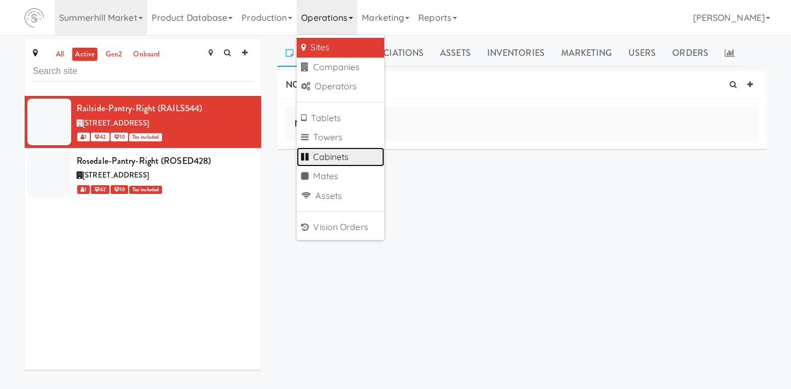
click at [337, 162] on link "Cabinets" at bounding box center [341, 157] width 88 height 20
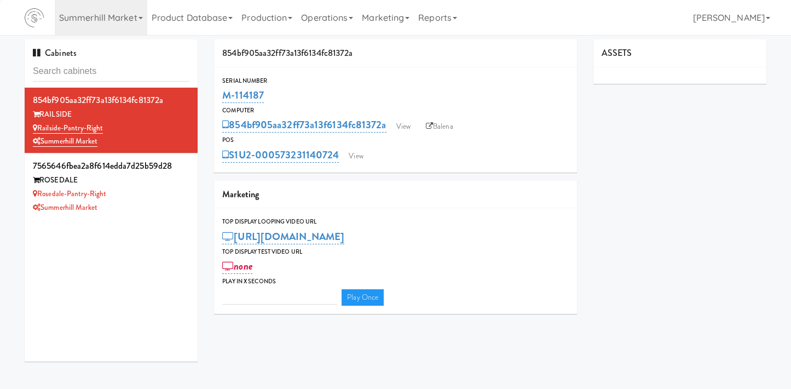
type input "3"
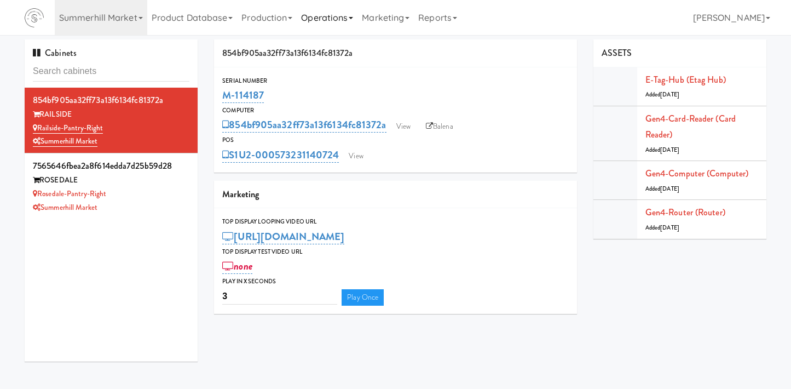
click at [336, 24] on link "Operations" at bounding box center [327, 17] width 61 height 35
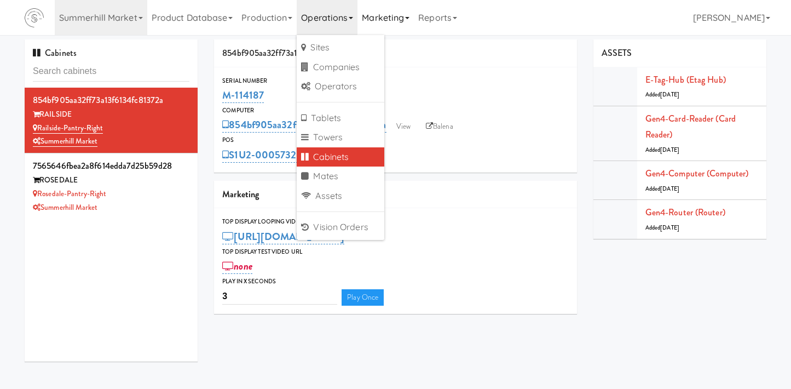
click at [373, 22] on link "Marketing" at bounding box center [385, 17] width 56 height 35
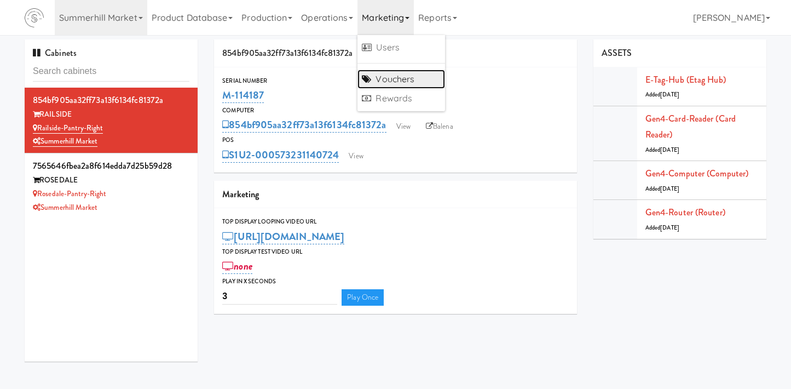
click at [382, 81] on link "Vouchers" at bounding box center [401, 79] width 88 height 20
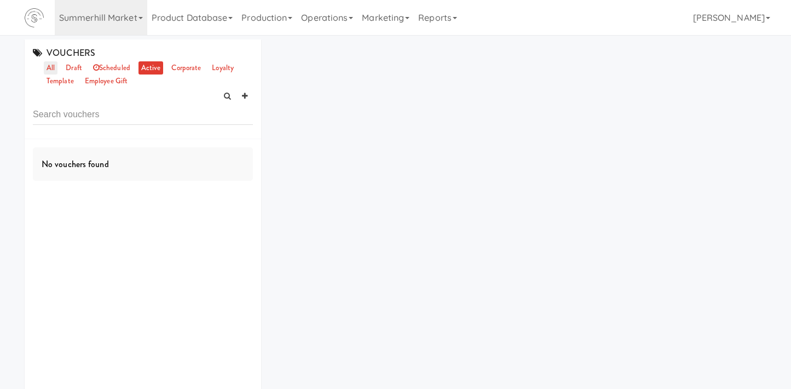
click at [45, 72] on link "all" at bounding box center [51, 68] width 14 height 14
click at [146, 24] on link "Summerhill Market" at bounding box center [101, 17] width 92 height 35
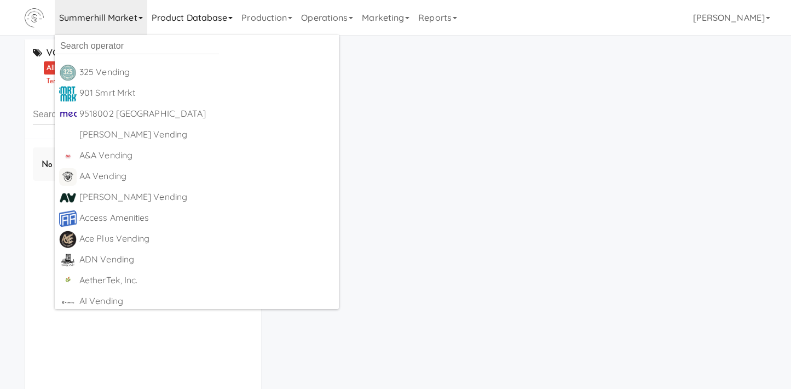
click at [185, 24] on link "Product Database" at bounding box center [192, 17] width 90 height 35
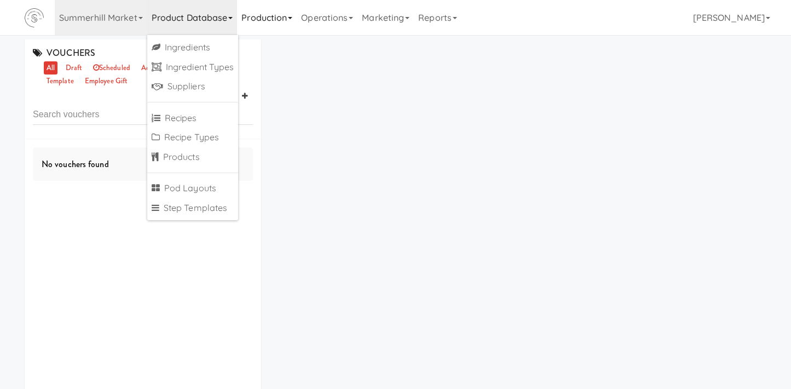
click at [266, 28] on link "Production" at bounding box center [267, 17] width 60 height 35
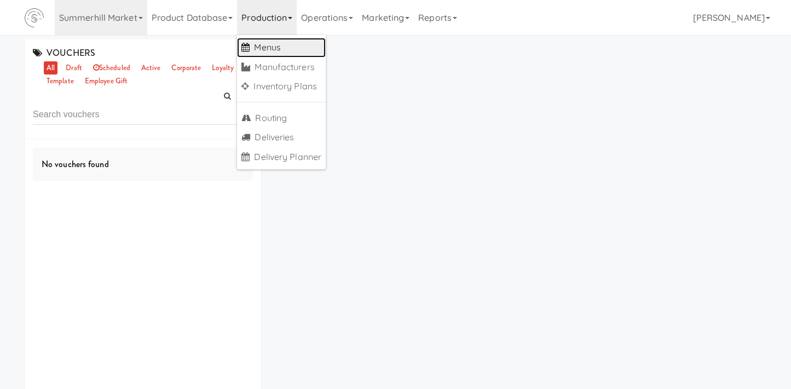
click at [279, 39] on link "Menus" at bounding box center [281, 48] width 89 height 20
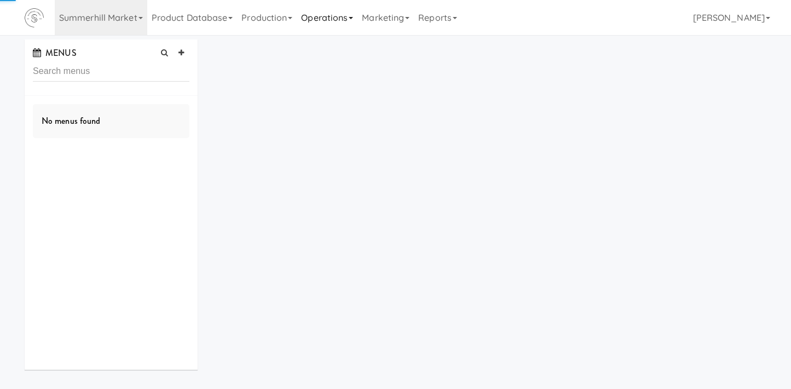
click at [324, 20] on link "Operations" at bounding box center [327, 17] width 61 height 35
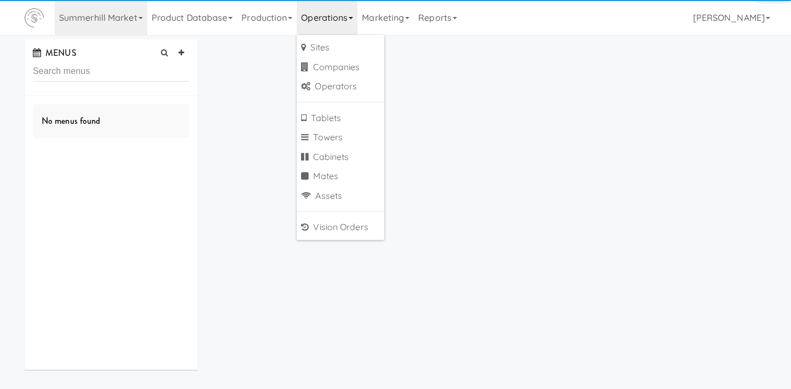
click at [318, 100] on ul "Sites Companies Operators Tablets Towers Cabinets Mates Assets Vision Orders" at bounding box center [341, 137] width 88 height 205
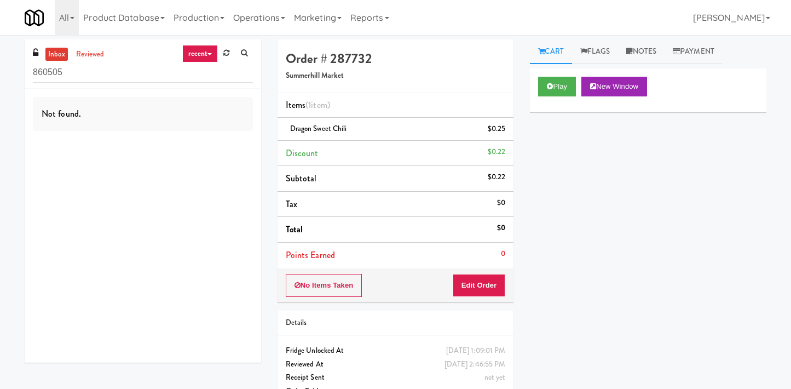
drag, startPoint x: 480, startPoint y: 129, endPoint x: 515, endPoint y: 218, distance: 96.1
click at [515, 218] on div "Order # 287732 Summerhill Market Items (1 item ) Dragon Sweet Chili $0.25 Disco…" at bounding box center [395, 226] width 253 height 374
click at [486, 179] on li "Subtotal $0.22" at bounding box center [395, 179] width 236 height 26
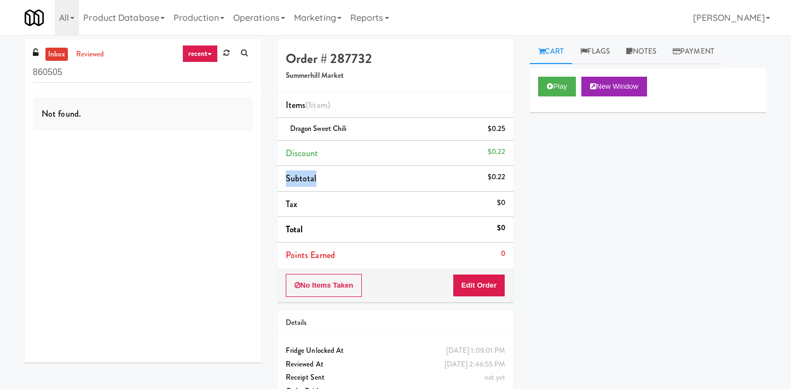
click at [486, 179] on li "Subtotal $0.22" at bounding box center [395, 179] width 236 height 26
click at [494, 179] on div "$0.22" at bounding box center [497, 177] width 18 height 14
drag, startPoint x: 482, startPoint y: 132, endPoint x: 507, endPoint y: 130, distance: 25.3
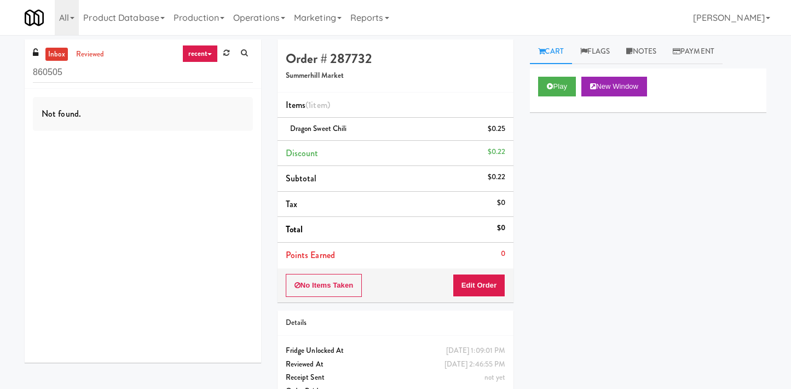
click at [507, 130] on li "Dragon Sweet Chili $0.25" at bounding box center [395, 129] width 236 height 23
click at [500, 164] on li "Discount $0.22" at bounding box center [395, 154] width 236 height 26
click at [495, 183] on div "$0.22" at bounding box center [497, 177] width 18 height 14
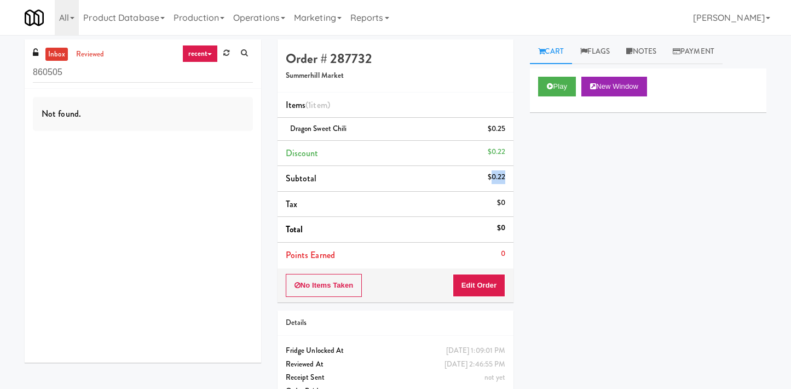
click at [495, 183] on div "$0.22" at bounding box center [497, 177] width 18 height 14
click at [474, 284] on button "Edit Order" at bounding box center [479, 285] width 53 height 23
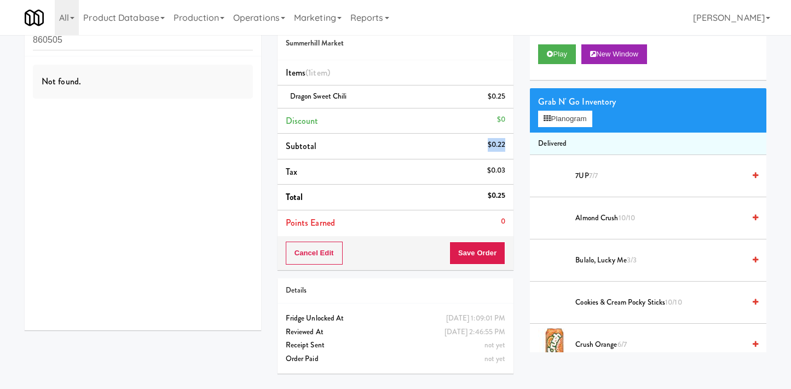
scroll to position [35, 0]
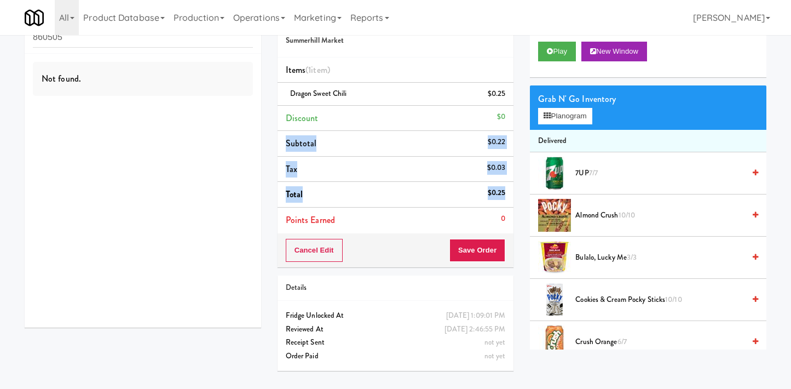
drag, startPoint x: 504, startPoint y: 196, endPoint x: 456, endPoint y: 82, distance: 124.4
click at [457, 110] on ul "Items (1 item ) Dragon Sweet Chili $0.25 Discount $0 Subtotal $0.22 Tax $0.03 T…" at bounding box center [395, 144] width 236 height 175
click at [457, 61] on li "Items (1 item )" at bounding box center [395, 70] width 236 height 26
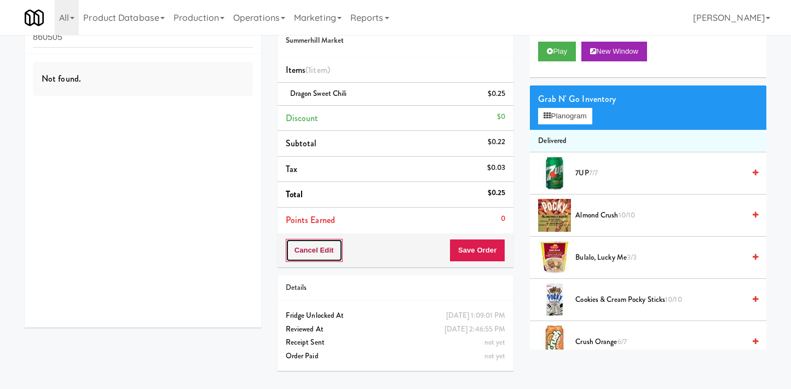
click at [322, 253] on button "Cancel Edit" at bounding box center [314, 250] width 57 height 23
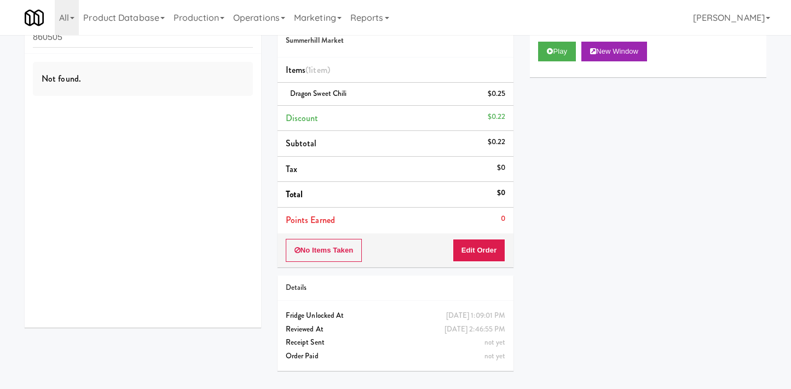
scroll to position [0, 0]
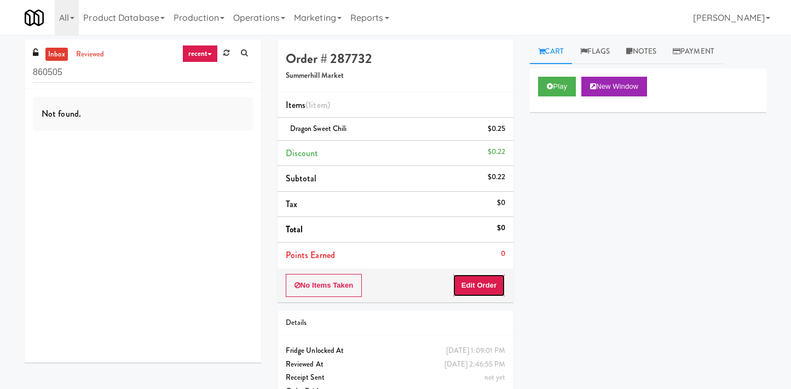
click at [479, 283] on button "Edit Order" at bounding box center [479, 285] width 53 height 23
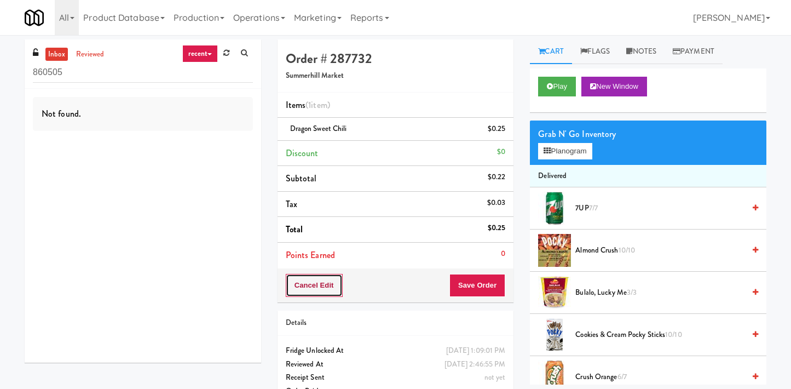
click at [306, 291] on button "Cancel Edit" at bounding box center [314, 285] width 57 height 23
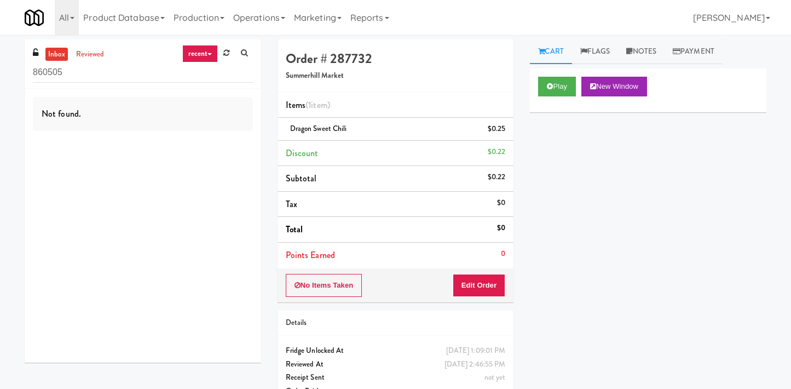
scroll to position [35, 0]
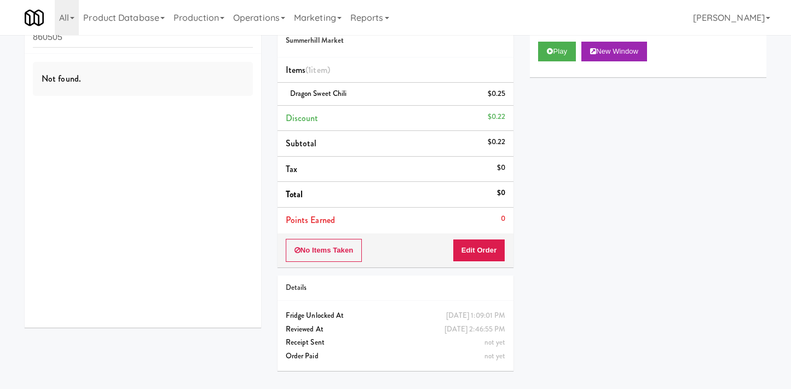
click at [310, 342] on div "Receipt Sent" at bounding box center [396, 342] width 220 height 14
click at [308, 332] on div "Reviewed At" at bounding box center [396, 329] width 220 height 14
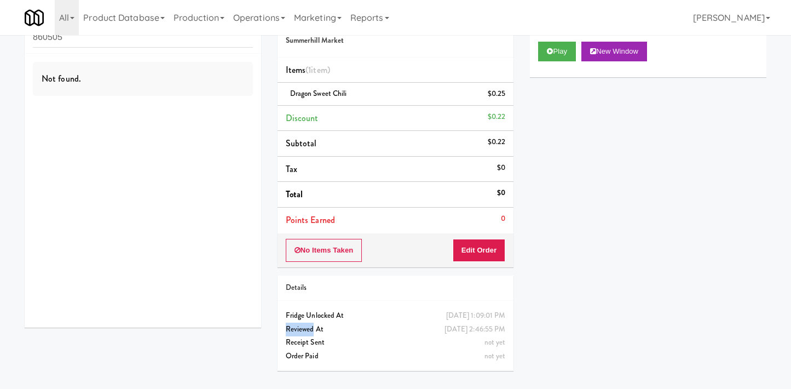
scroll to position [0, 0]
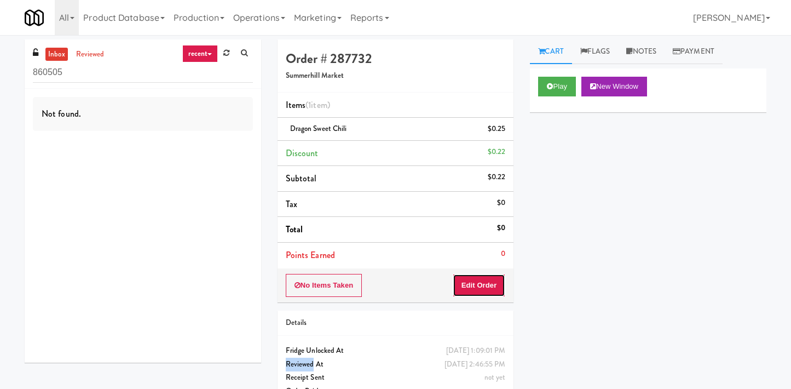
click at [465, 292] on button "Edit Order" at bounding box center [479, 285] width 53 height 23
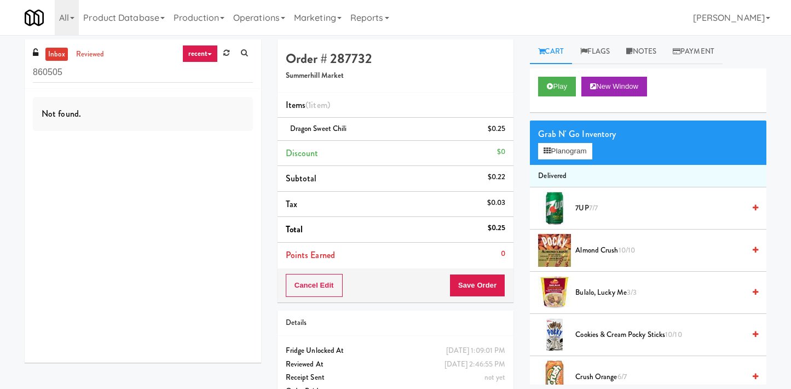
click at [501, 153] on div "$0" at bounding box center [501, 152] width 8 height 14
click at [503, 149] on div "$0" at bounding box center [501, 152] width 8 height 14
click at [498, 149] on div "$0" at bounding box center [501, 152] width 8 height 14
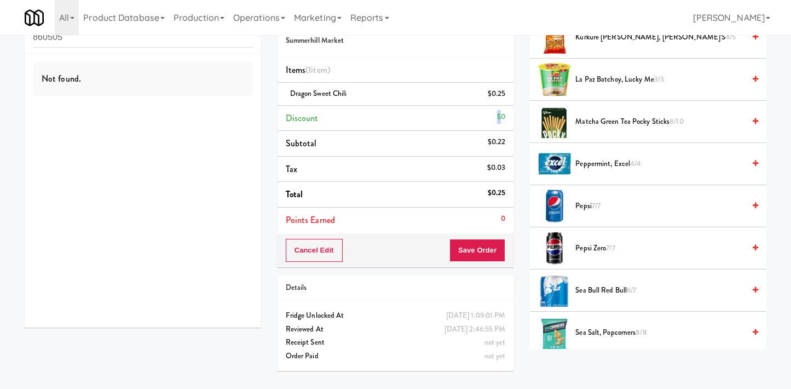
scroll to position [80, 0]
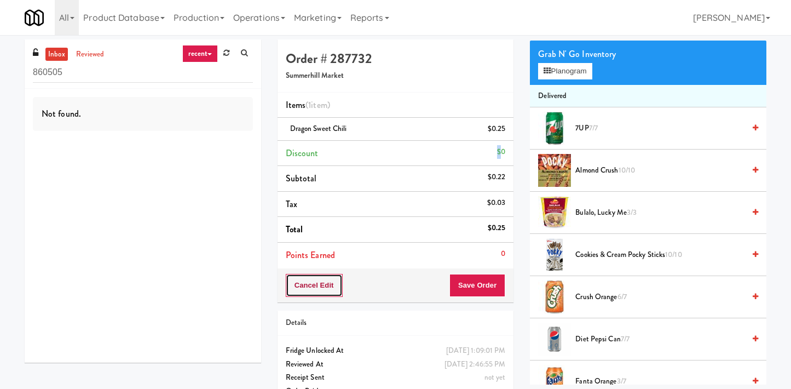
click at [331, 284] on button "Cancel Edit" at bounding box center [314, 285] width 57 height 23
